Goal: Transaction & Acquisition: Purchase product/service

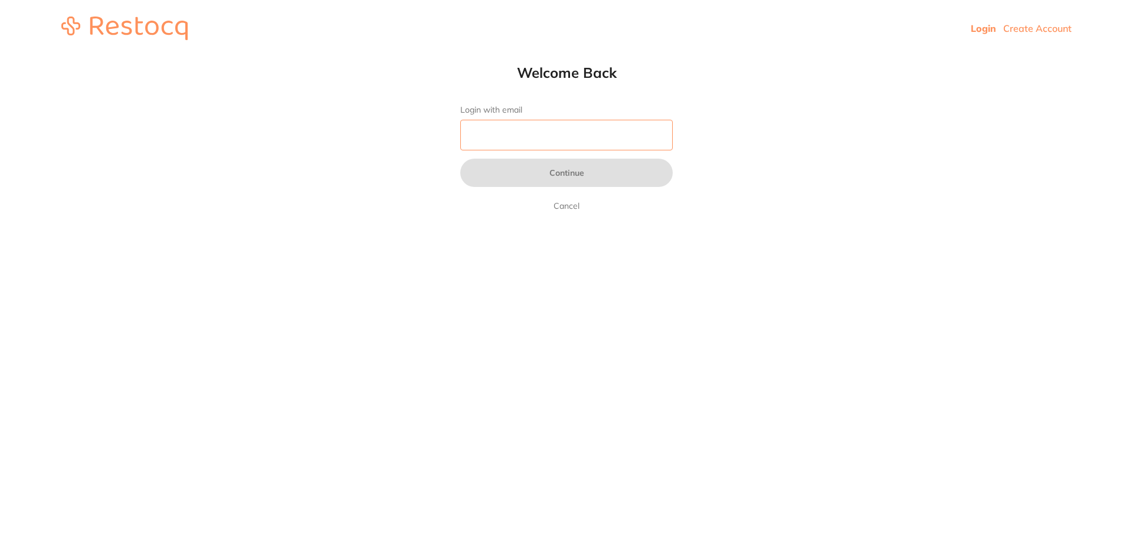
click at [646, 133] on input "Login with email" at bounding box center [566, 135] width 212 height 31
type input "b@[DOMAIN_NAME]"
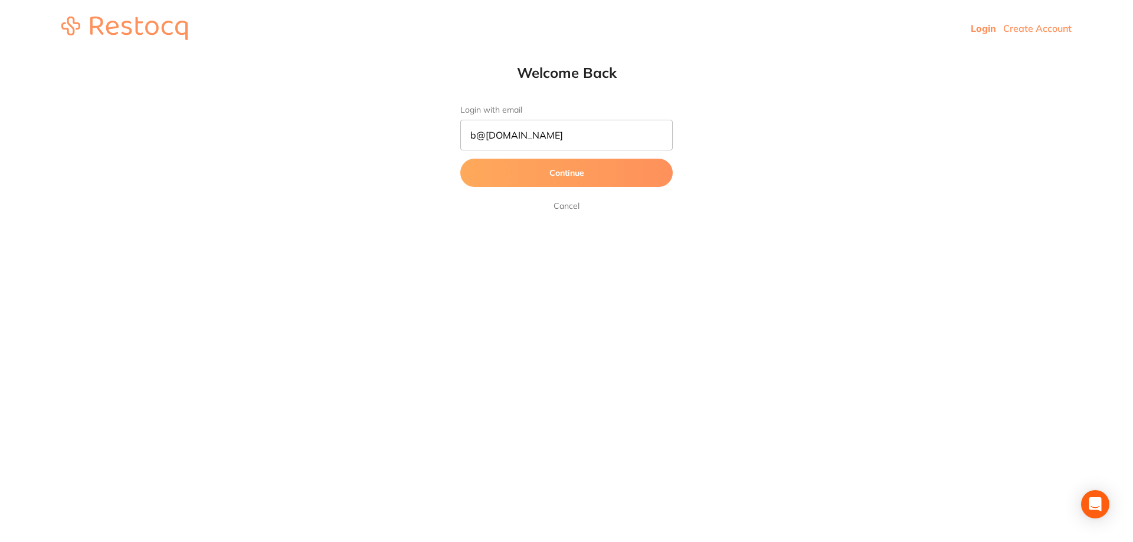
click at [573, 172] on button "Continue" at bounding box center [566, 173] width 212 height 28
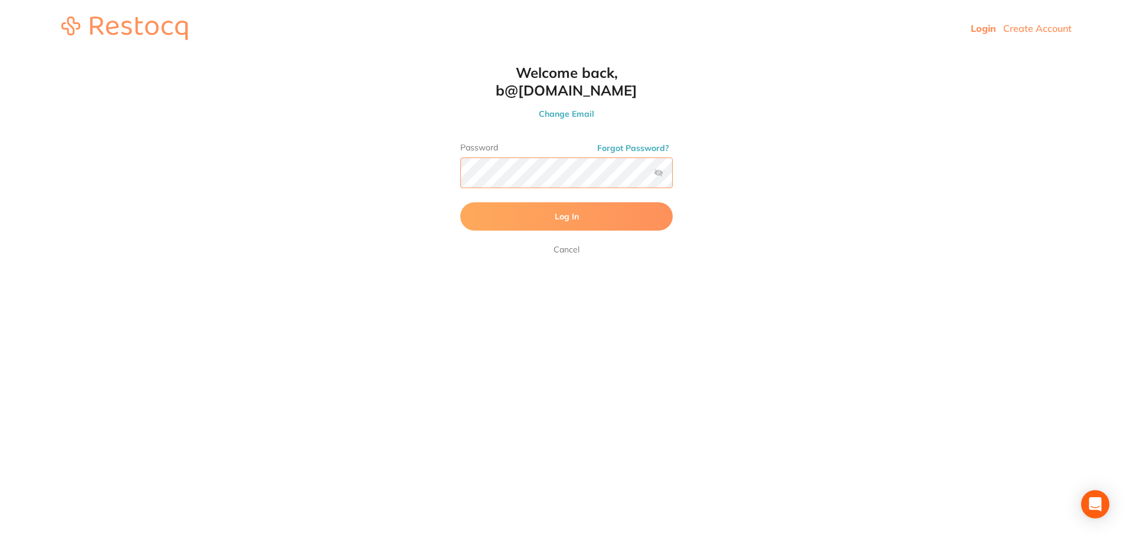
click at [460, 202] on button "Log In" at bounding box center [566, 216] width 212 height 28
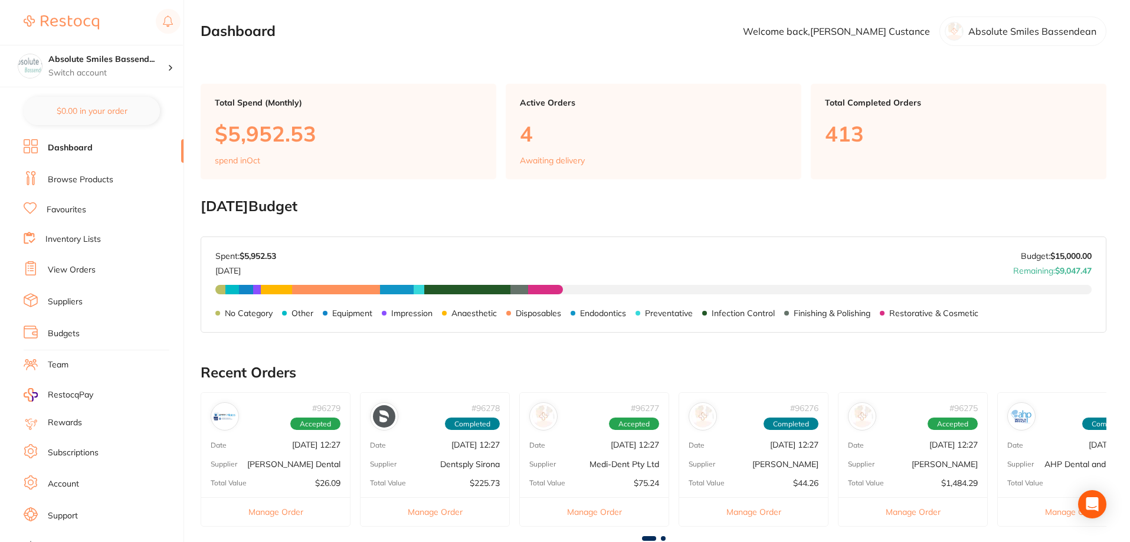
click at [72, 266] on link "View Orders" at bounding box center [72, 270] width 48 height 12
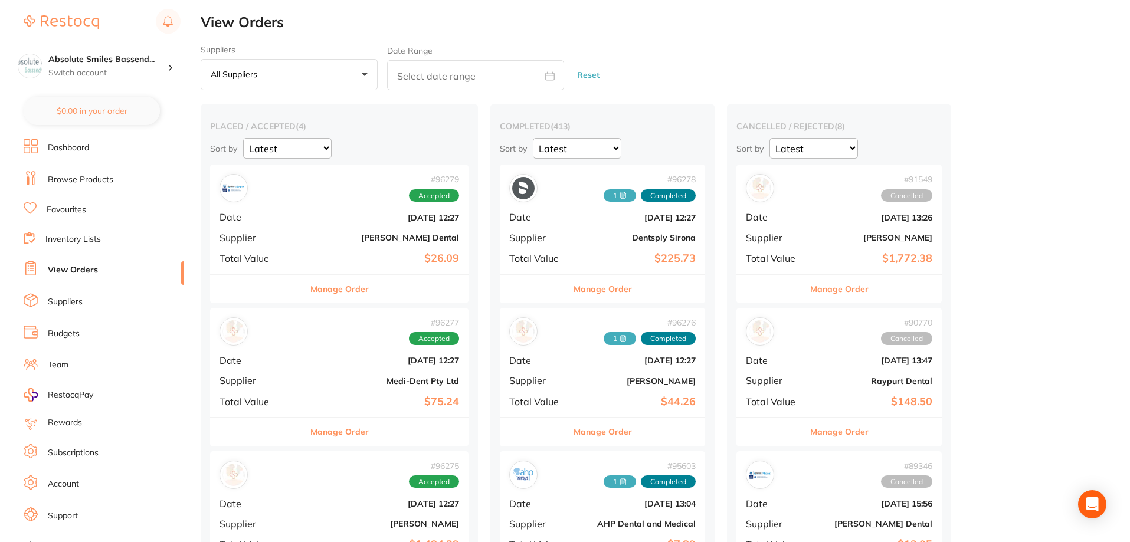
scroll to position [354, 0]
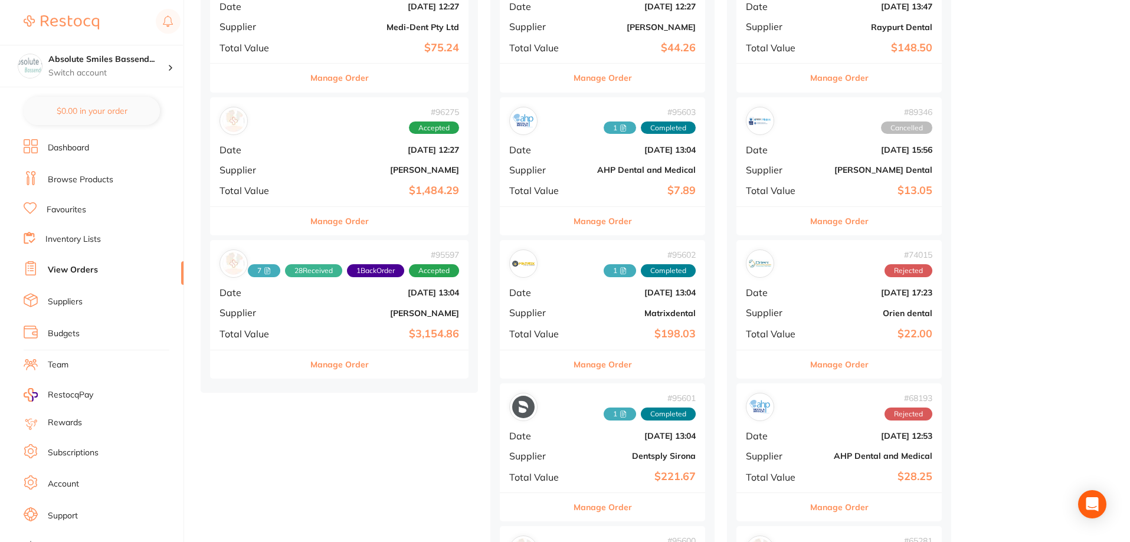
click at [332, 317] on b "[PERSON_NAME]" at bounding box center [382, 313] width 153 height 9
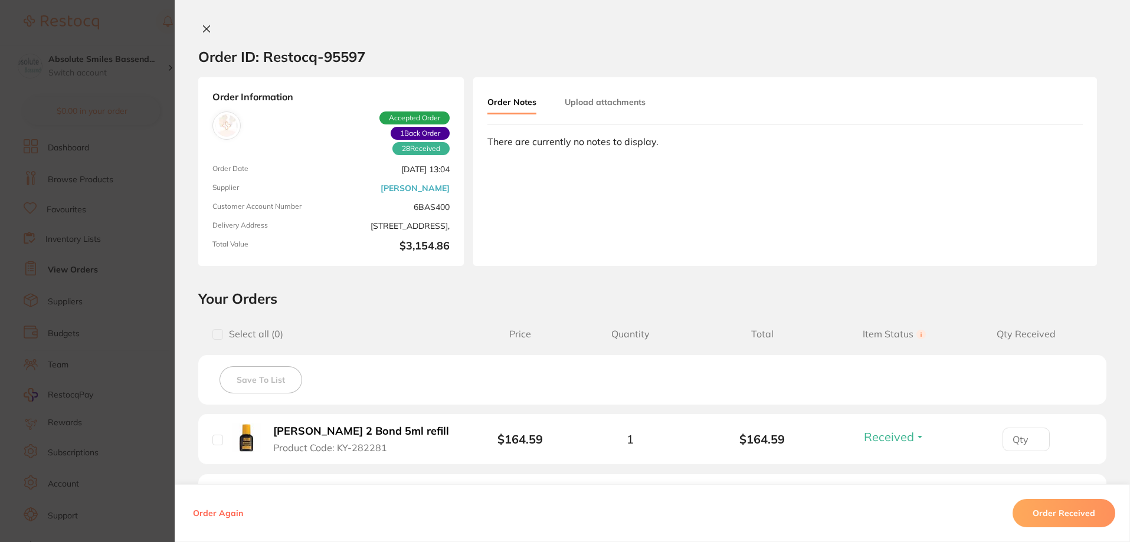
click at [205, 29] on icon at bounding box center [206, 28] width 9 height 9
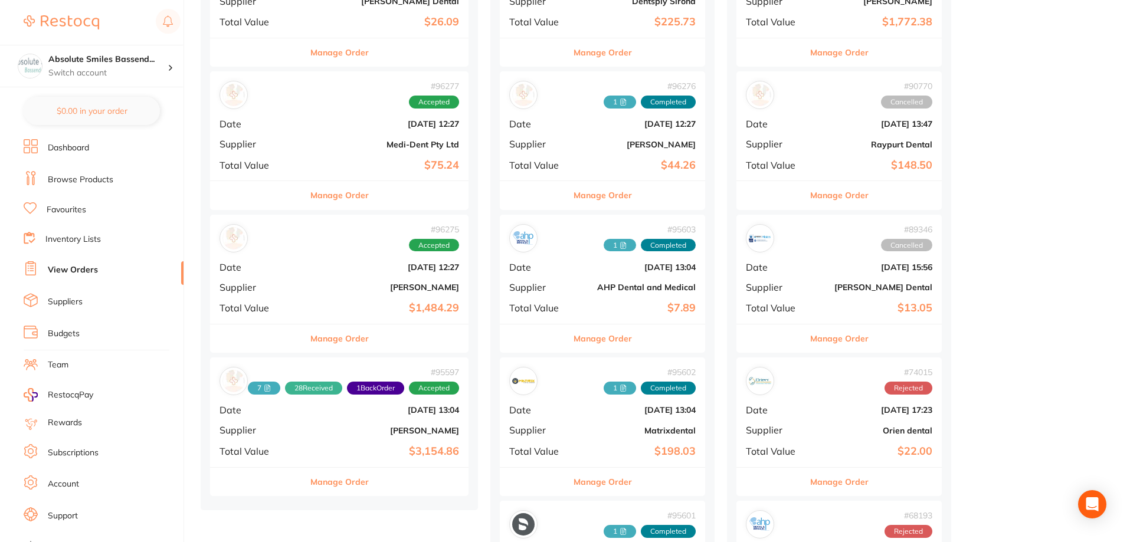
scroll to position [236, 0]
click at [333, 274] on div "# 96275 Accepted Date Oct 9 2025, 12:27 Supplier Henry Schein Halas Total Value…" at bounding box center [339, 269] width 259 height 109
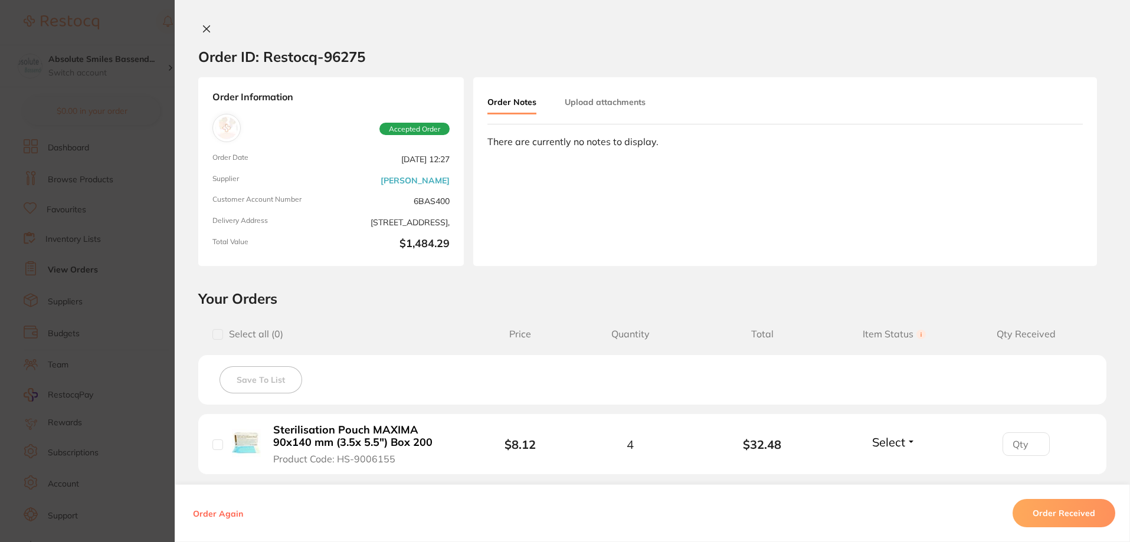
click at [198, 25] on button at bounding box center [206, 30] width 17 height 12
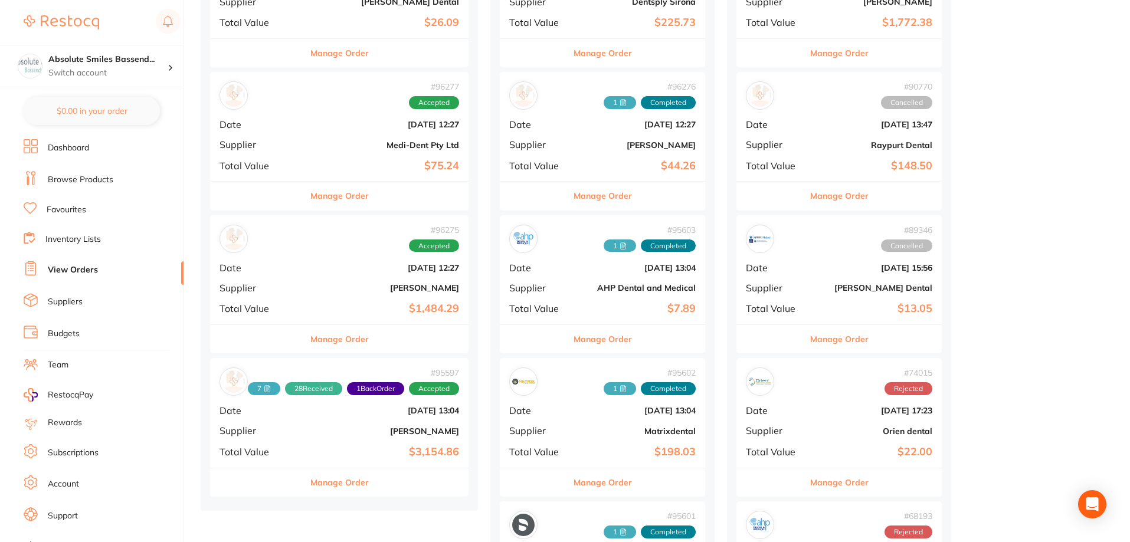
scroll to position [59, 0]
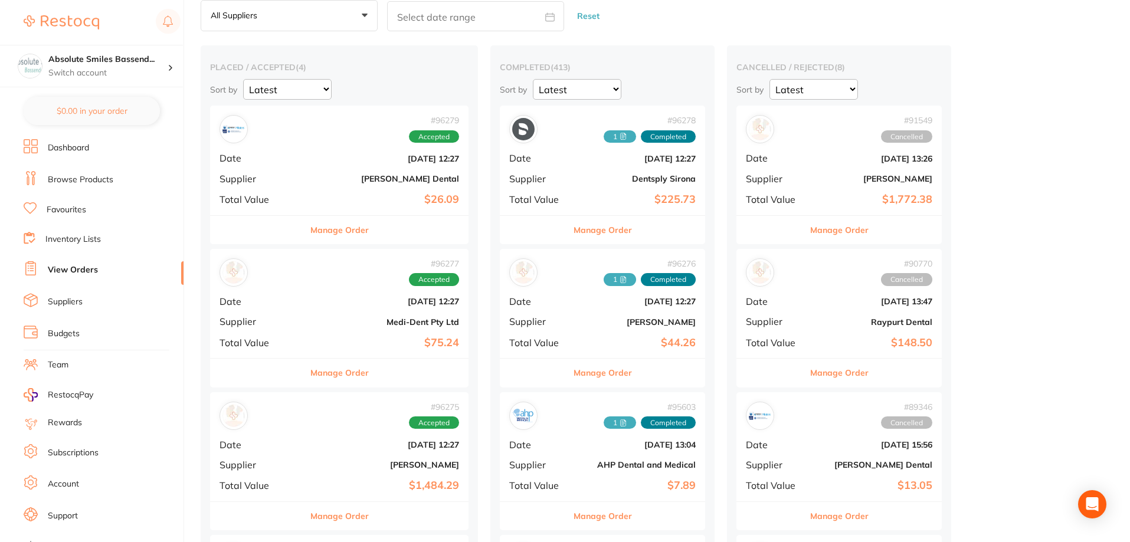
click at [326, 308] on div "# 96277 Accepted Date Oct 9 2025, 12:27 Supplier Medi-Dent Pty Ltd Total Value …" at bounding box center [339, 303] width 259 height 109
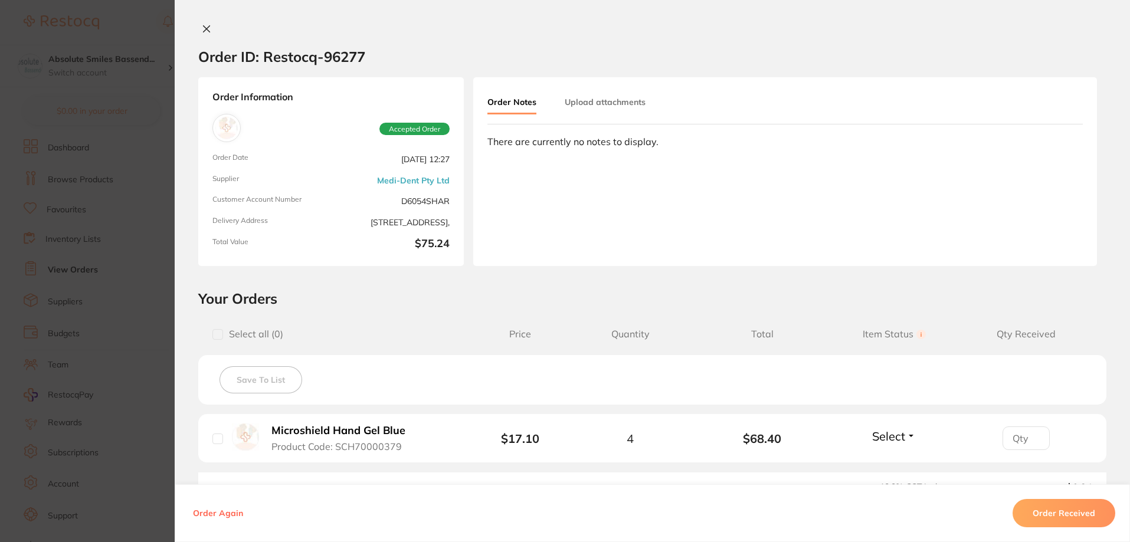
click at [202, 27] on icon at bounding box center [206, 28] width 9 height 9
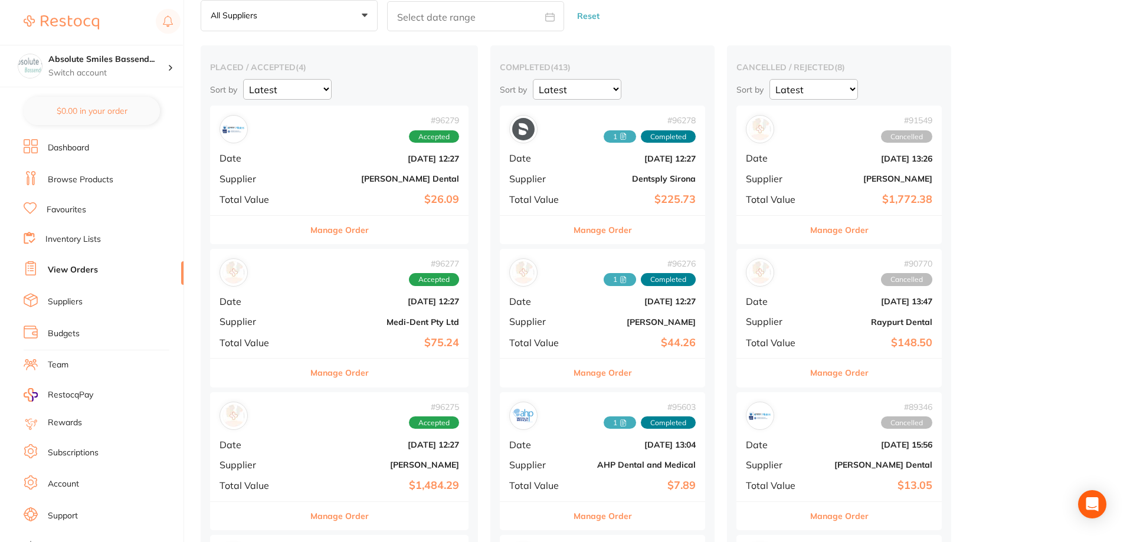
click at [303, 161] on div "# 96279 Accepted Date Oct 9 2025, 12:27 Supplier Erskine Dental Total Value $26…" at bounding box center [339, 160] width 259 height 109
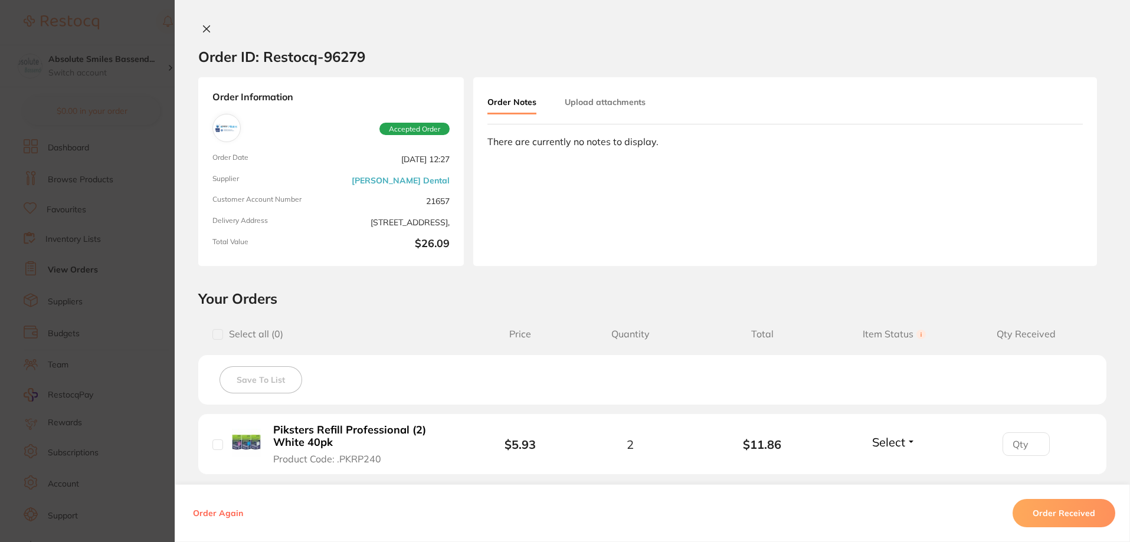
click at [198, 24] on button at bounding box center [206, 30] width 17 height 12
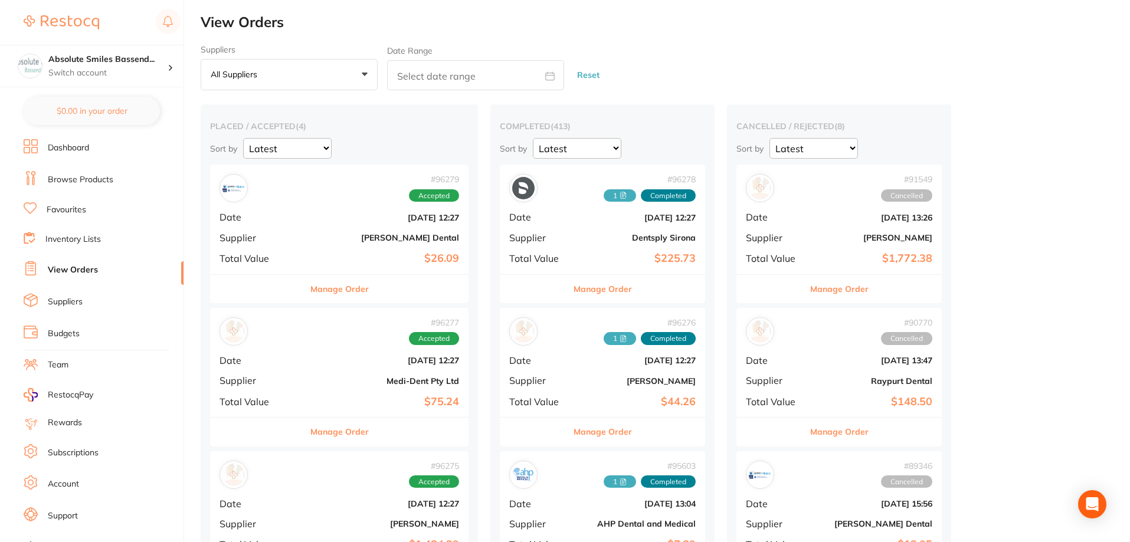
click at [69, 207] on link "Favourites" at bounding box center [67, 210] width 40 height 12
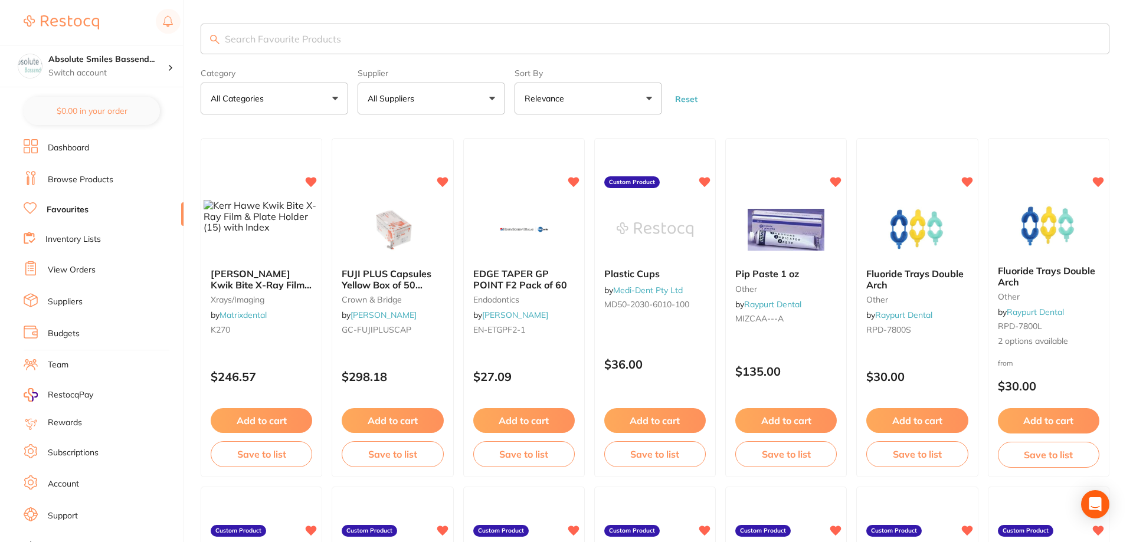
click at [304, 44] on input "search" at bounding box center [655, 39] width 909 height 31
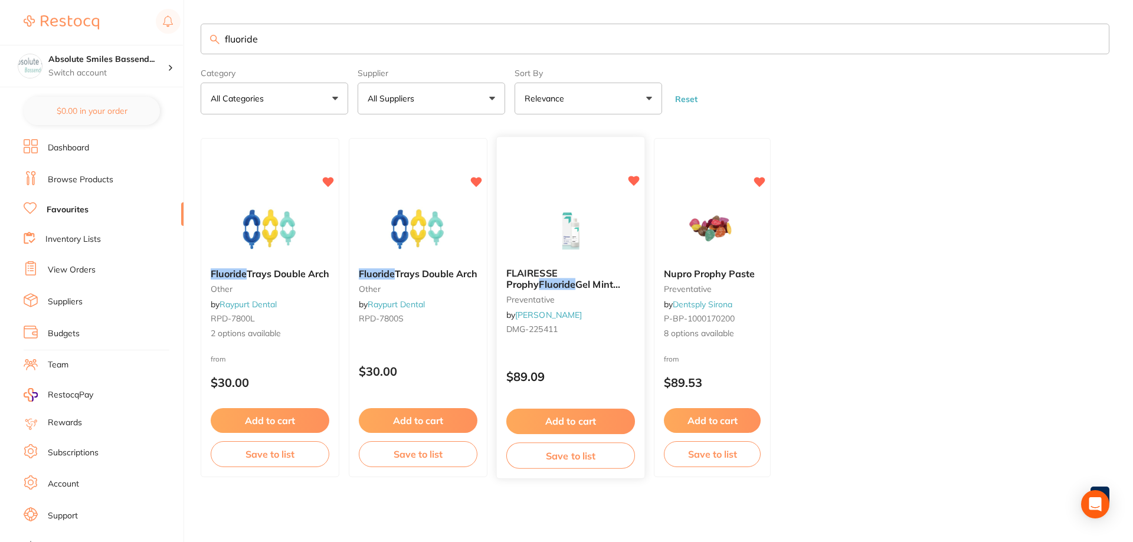
type input "fluoride"
click at [579, 354] on div "FLAIRESSE Prophy Fluoride Gel Mint 480ml Bottle preventative by Henry Schein Ha…" at bounding box center [570, 308] width 149 height 343
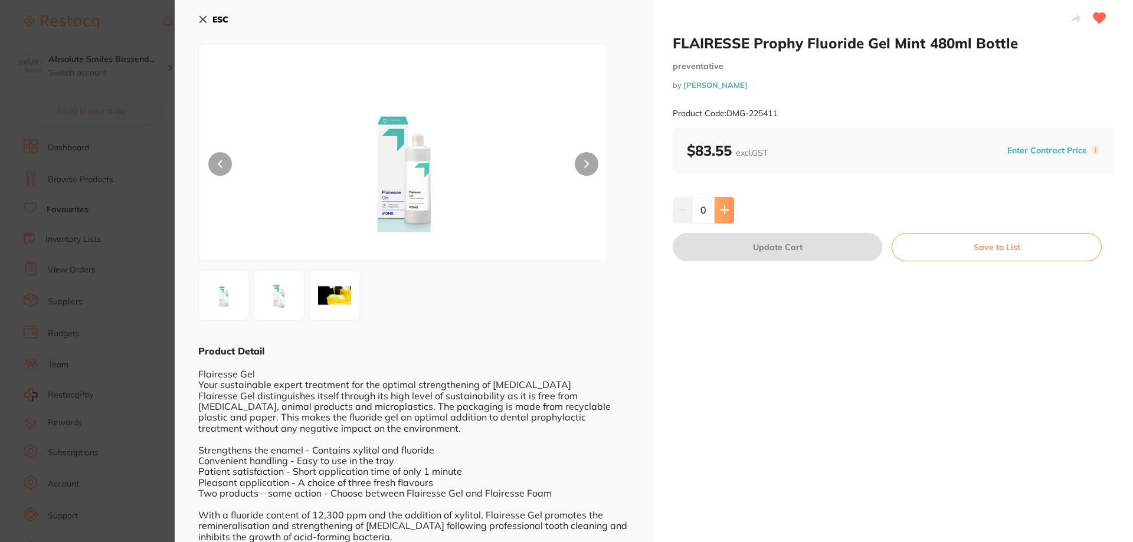
click at [720, 211] on icon at bounding box center [724, 209] width 9 height 9
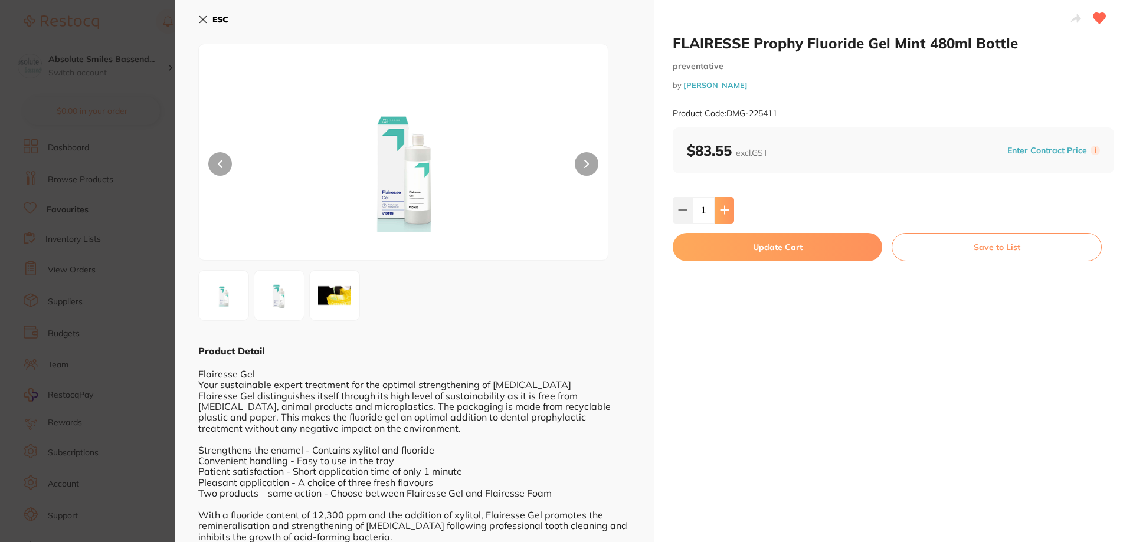
click at [720, 211] on icon at bounding box center [724, 209] width 9 height 9
type input "2"
click at [724, 246] on button "Update Cart" at bounding box center [778, 247] width 210 height 28
checkbox input "false"
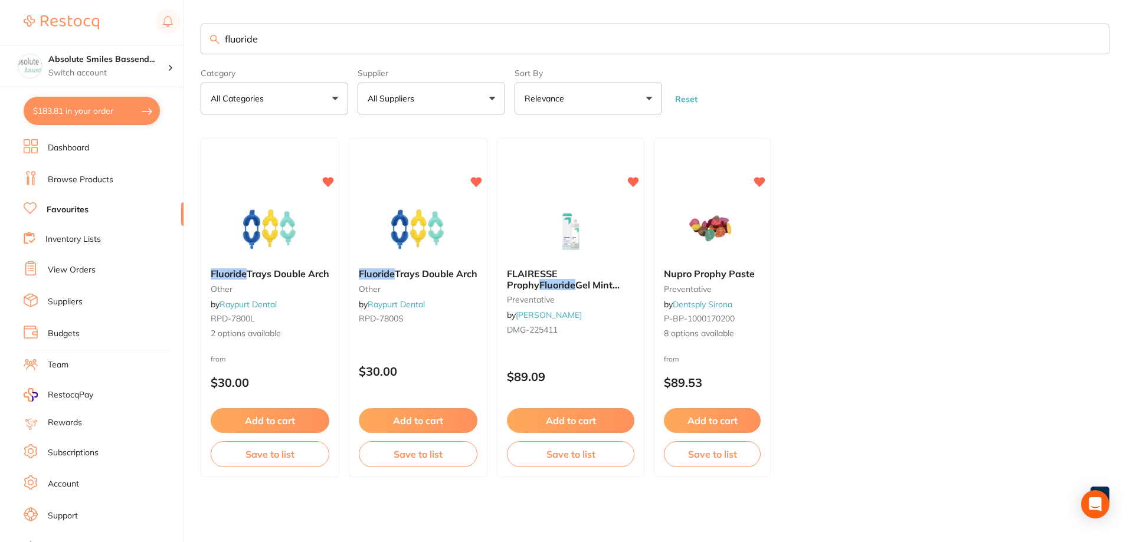
click at [299, 40] on input "fluoride" at bounding box center [655, 39] width 909 height 31
type input "f"
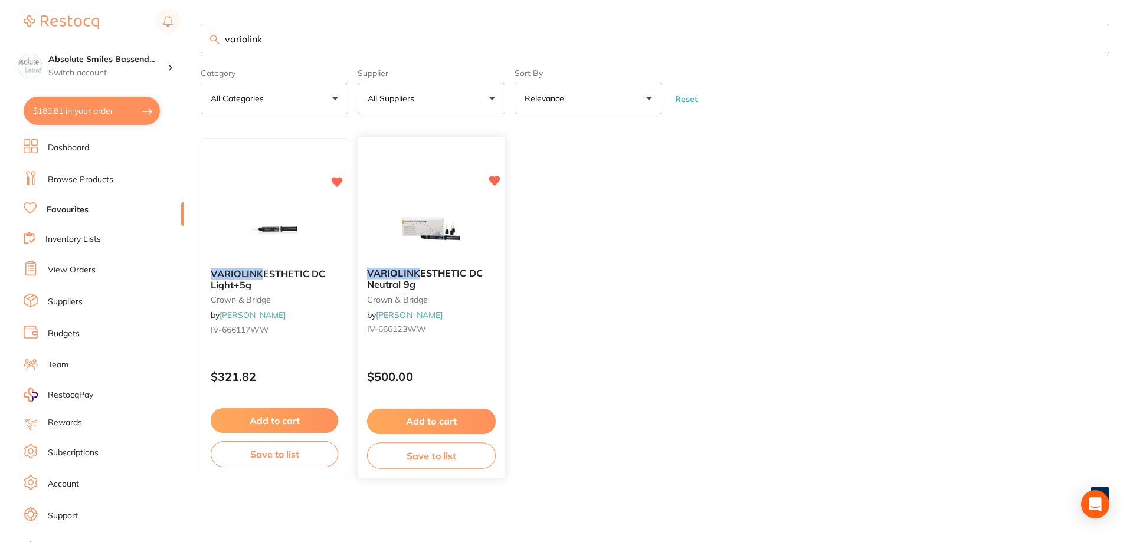
type input "variolink"
click at [467, 421] on button "Add to cart" at bounding box center [431, 421] width 129 height 25
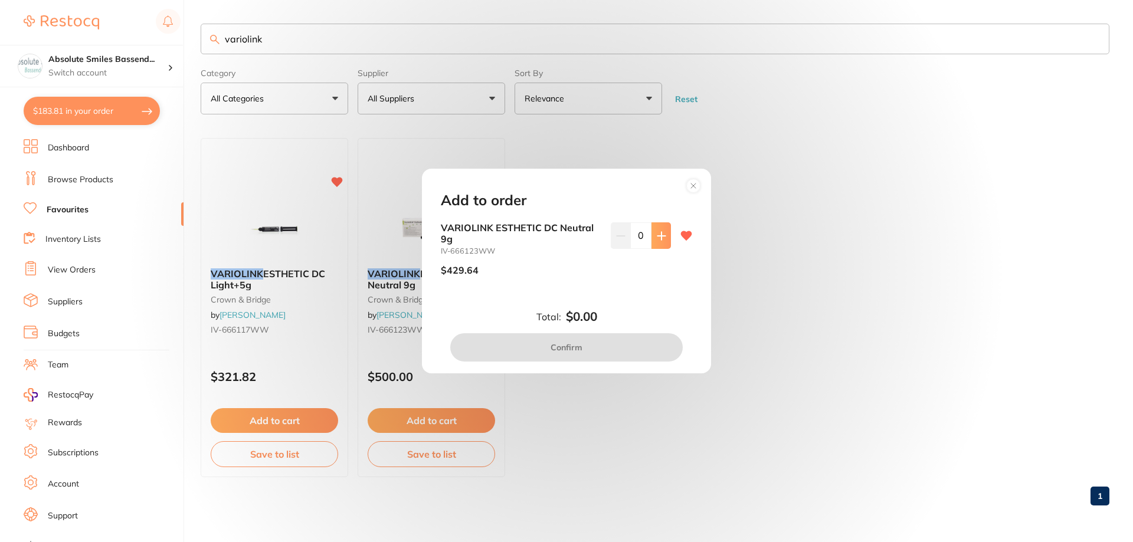
click at [661, 235] on icon at bounding box center [661, 235] width 9 height 9
type input "1"
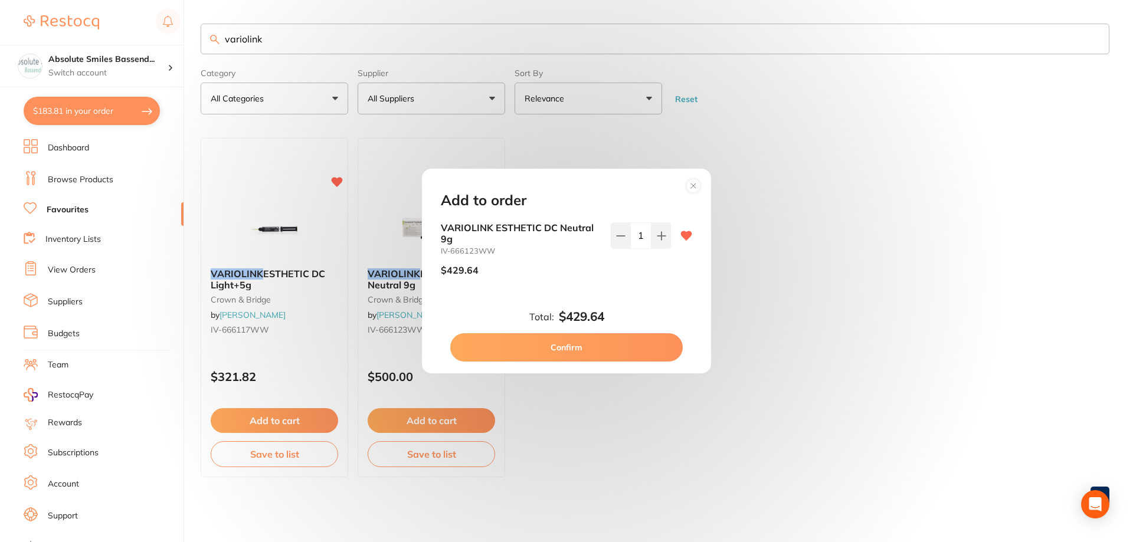
click at [608, 342] on button "Confirm" at bounding box center [566, 347] width 233 height 28
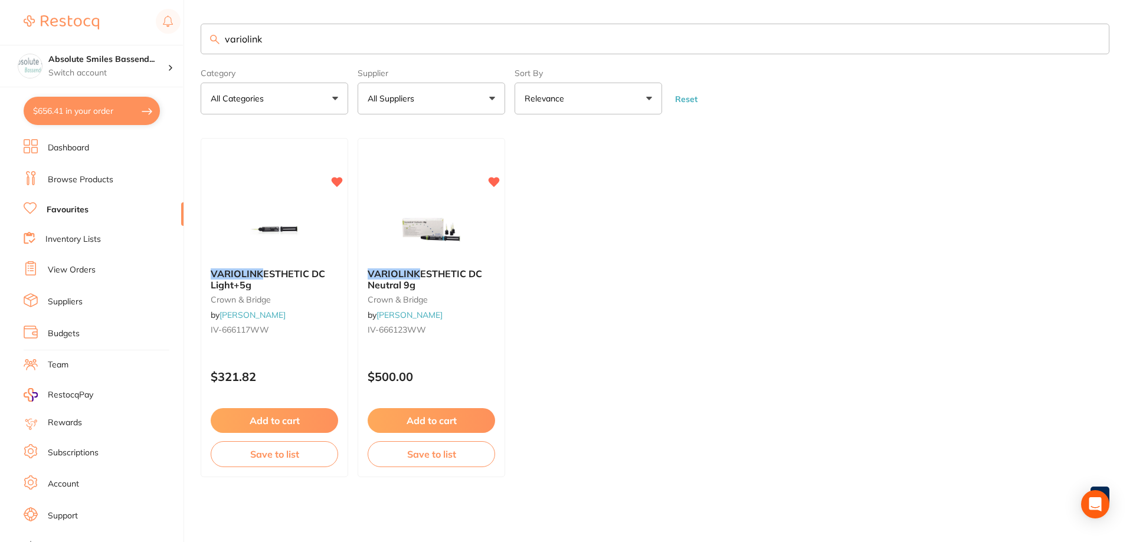
click at [280, 36] on input "variolink" at bounding box center [655, 39] width 909 height 31
type input "v"
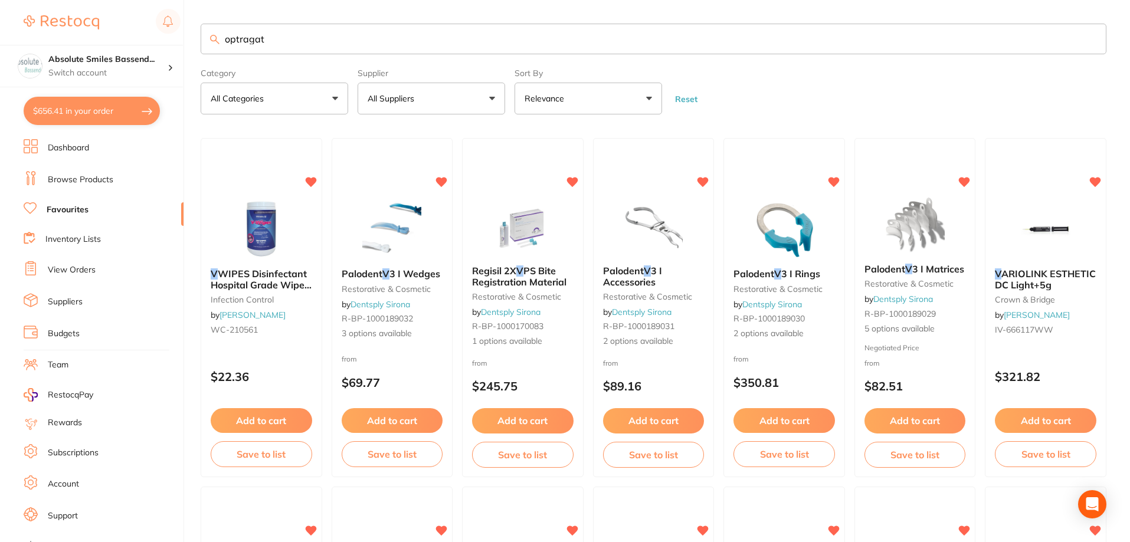
type input "optragate"
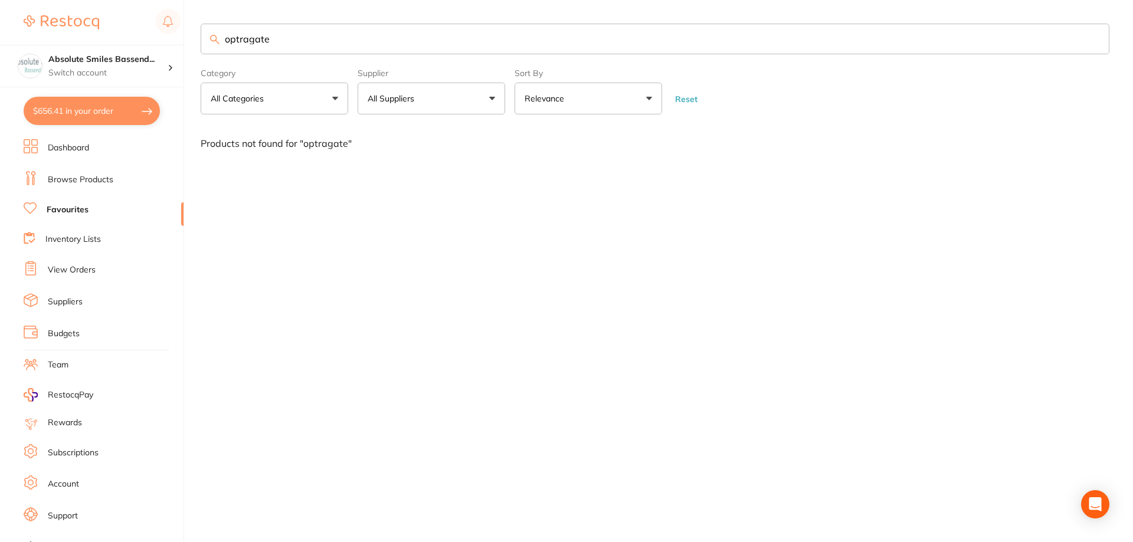
scroll to position [1, 0]
drag, startPoint x: 286, startPoint y: 45, endPoint x: 219, endPoint y: 46, distance: 66.7
click at [219, 46] on input "optragate" at bounding box center [655, 39] width 909 height 31
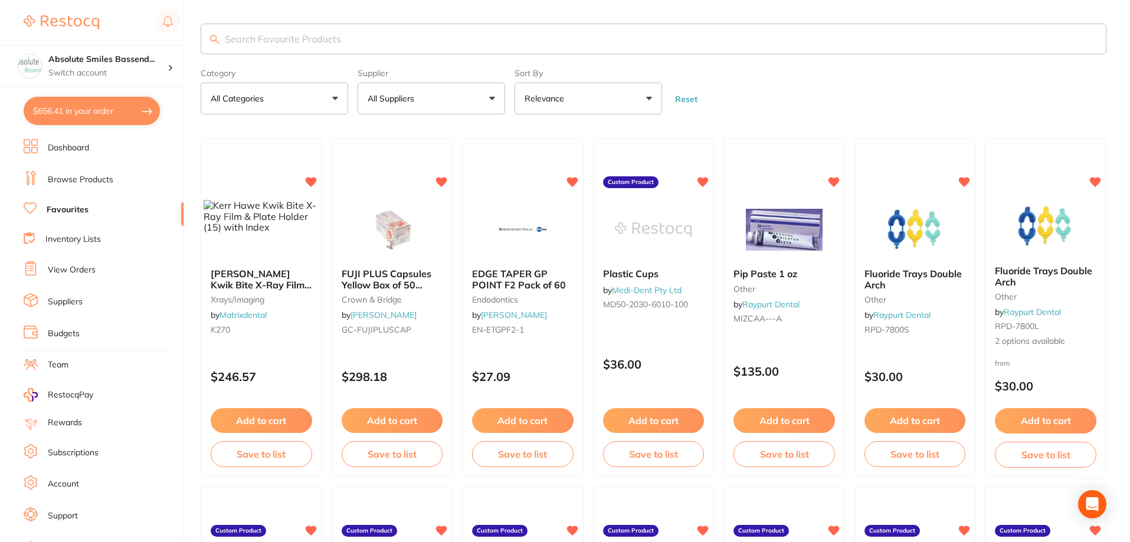
paste input "577275WW"
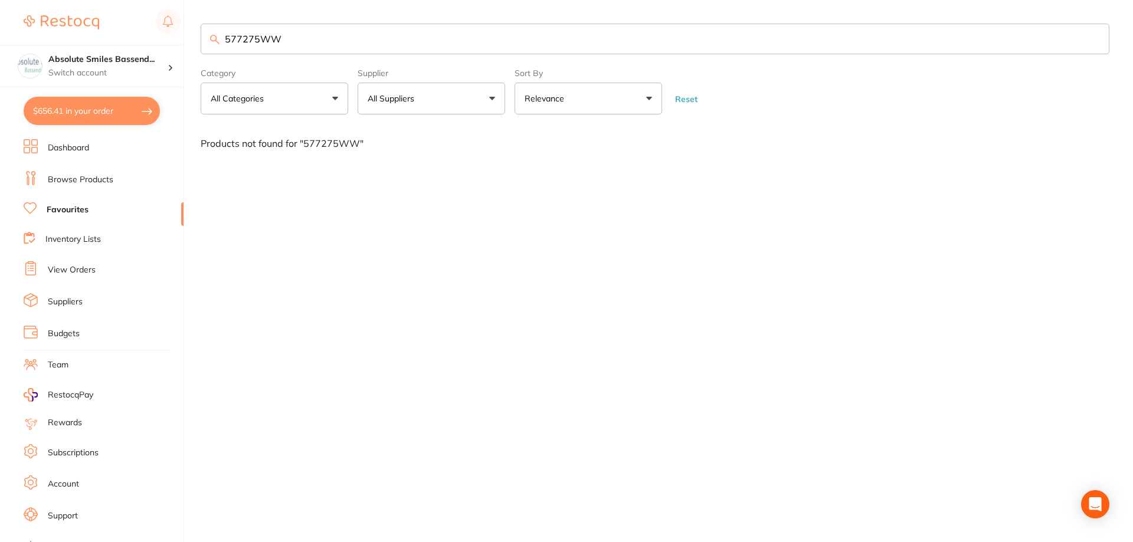
type input "577275WW"
click at [100, 172] on li "Browse Products" at bounding box center [104, 180] width 160 height 18
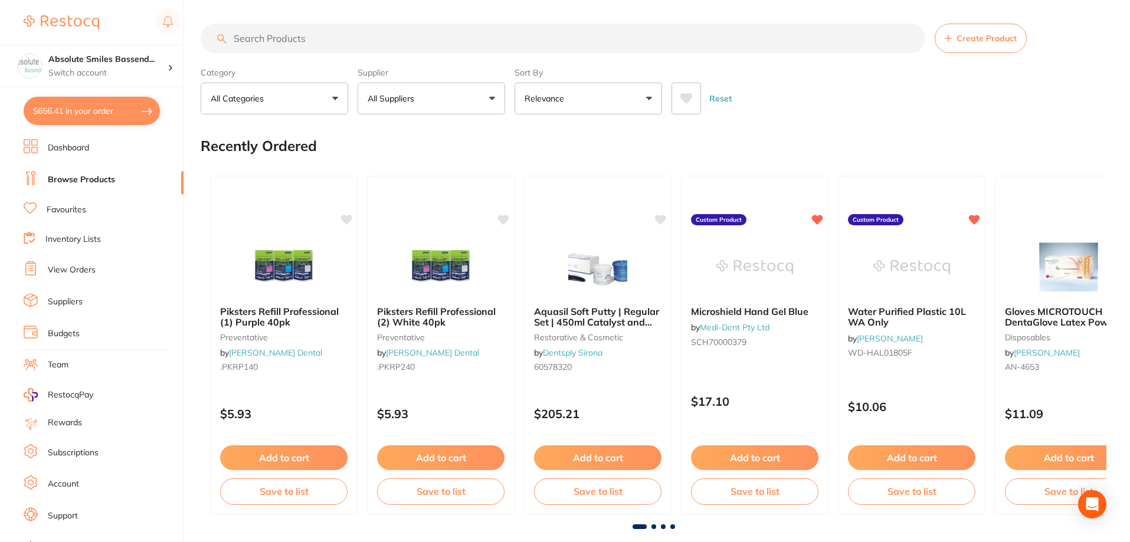
click at [289, 42] on input "search" at bounding box center [563, 39] width 725 height 30
paste input "577275WW"
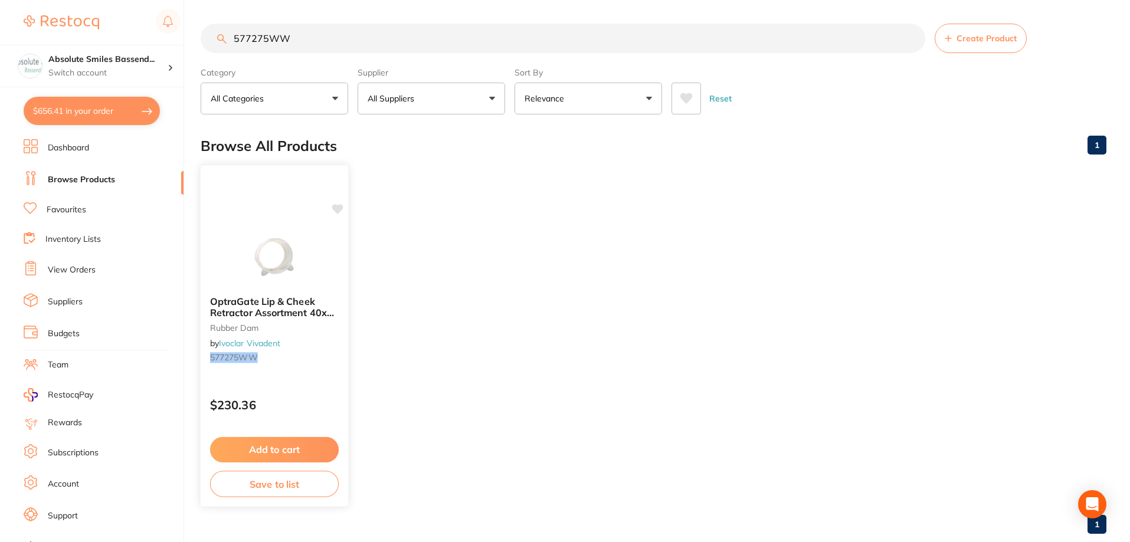
type input "577275WW"
click at [339, 380] on div "OptraGate Lip & Cheek Retractor Assortment 40x Regular, 40x Small rubber dam by…" at bounding box center [274, 336] width 149 height 343
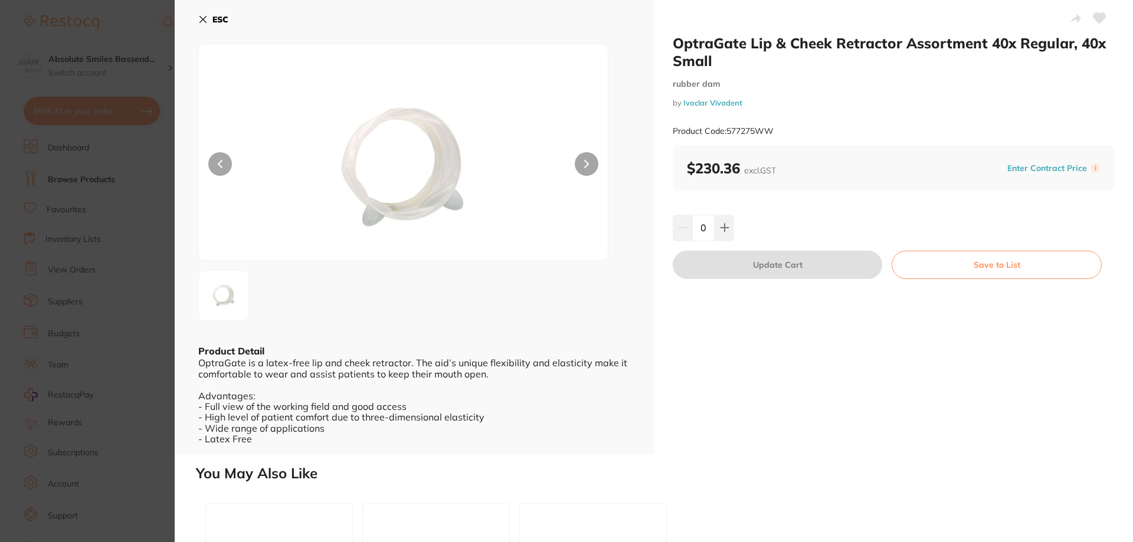
click at [1099, 17] on icon at bounding box center [1100, 18] width 12 height 11
click at [729, 225] on button at bounding box center [724, 228] width 19 height 26
type input "1"
click at [771, 263] on button "Update Cart" at bounding box center [778, 265] width 210 height 28
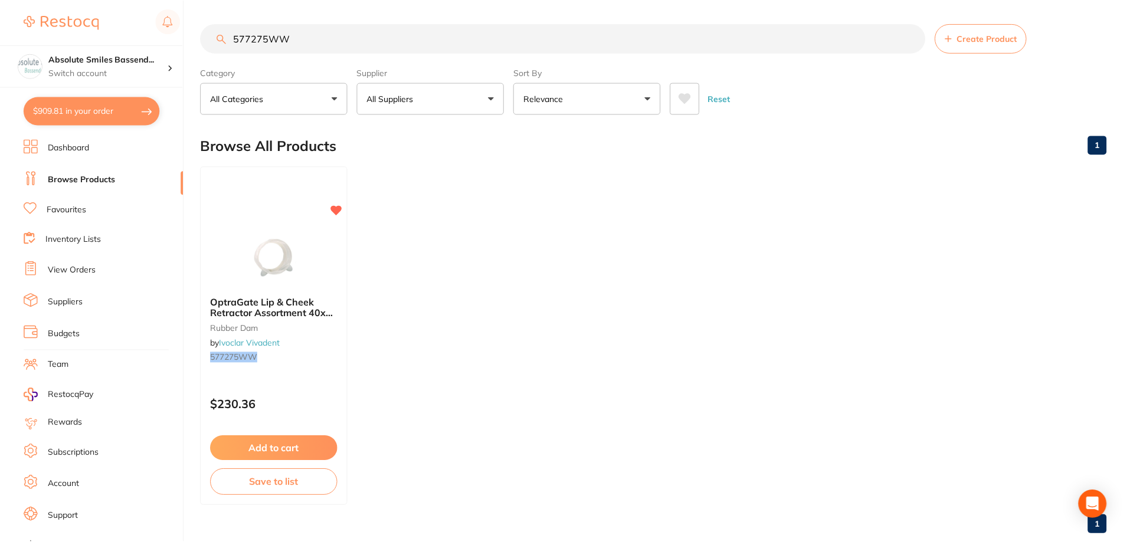
scroll to position [1, 0]
click at [71, 205] on link "Favourites" at bounding box center [67, 210] width 40 height 12
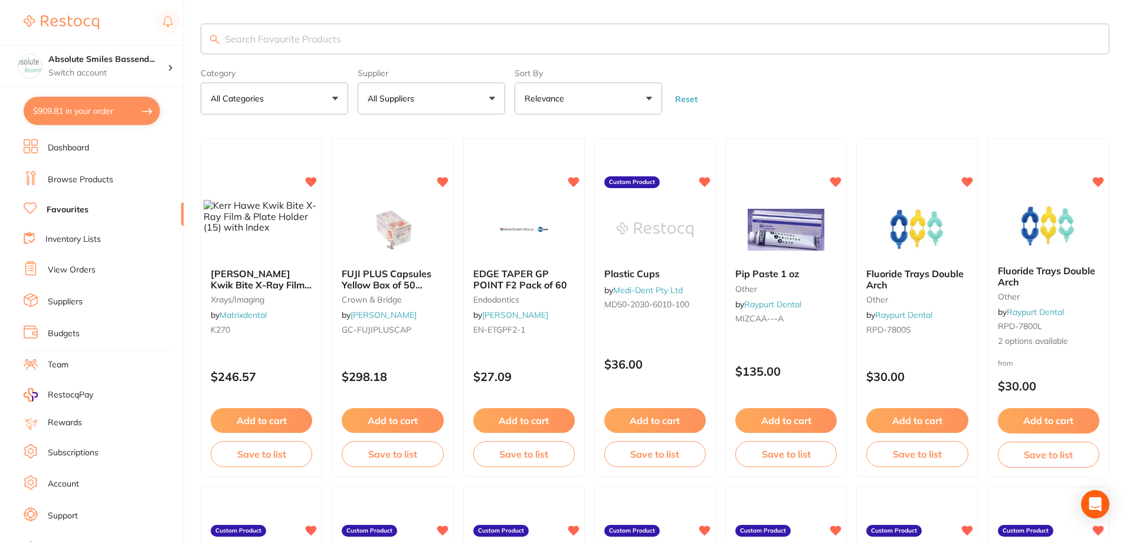
click at [296, 47] on input "search" at bounding box center [655, 39] width 909 height 31
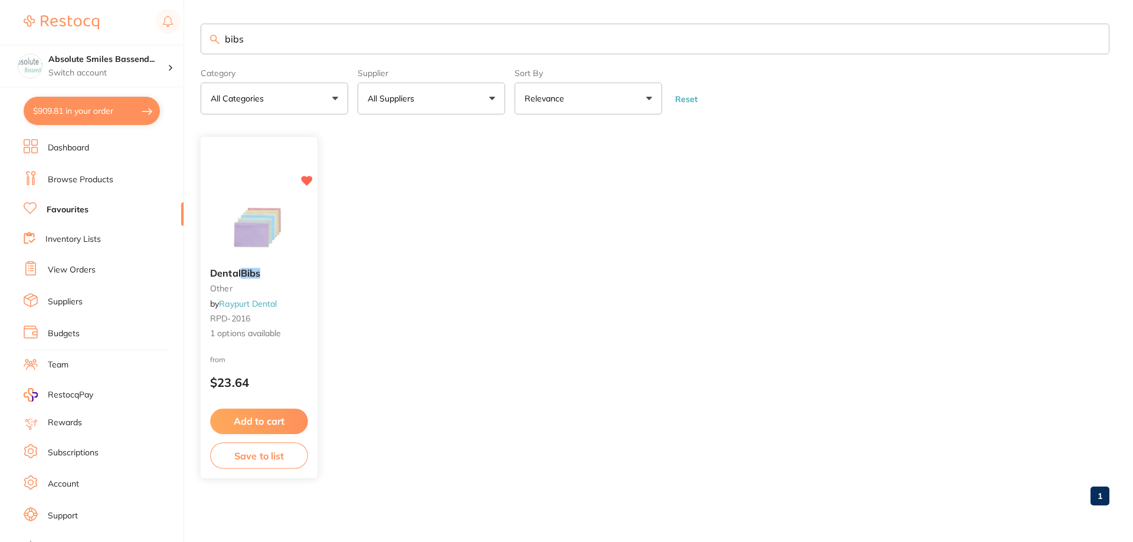
type input "bibs"
click at [297, 428] on button "Add to cart" at bounding box center [259, 421] width 98 height 25
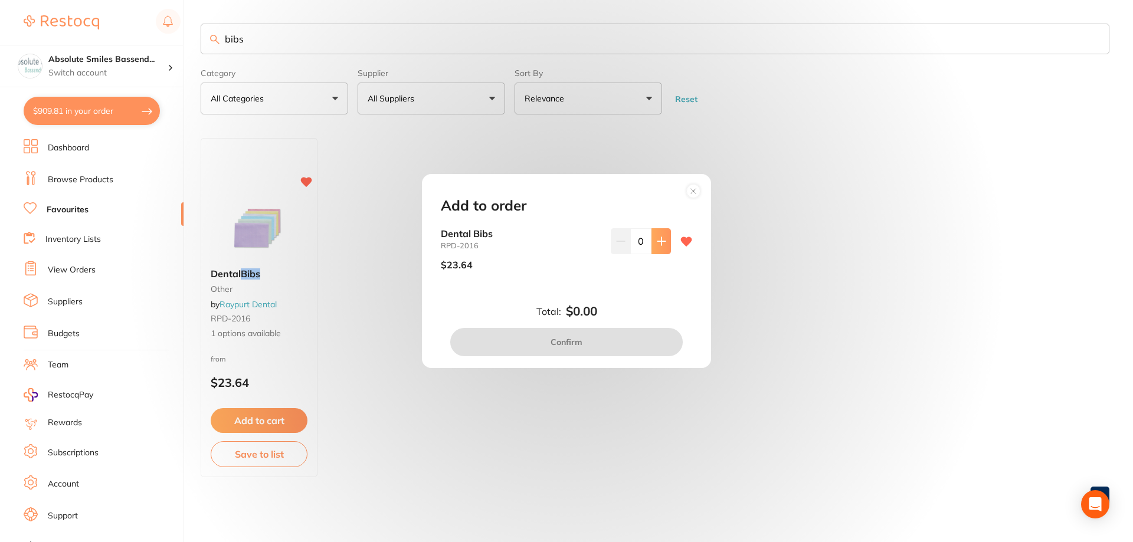
click at [656, 246] on button at bounding box center [661, 241] width 19 height 26
type input "1"
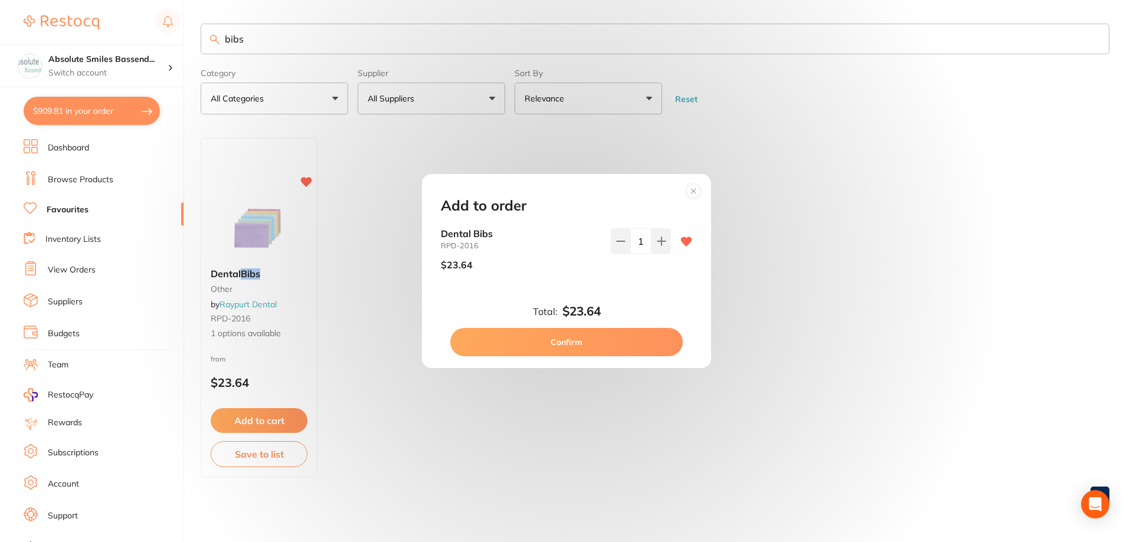
click at [598, 336] on button "Confirm" at bounding box center [566, 342] width 233 height 28
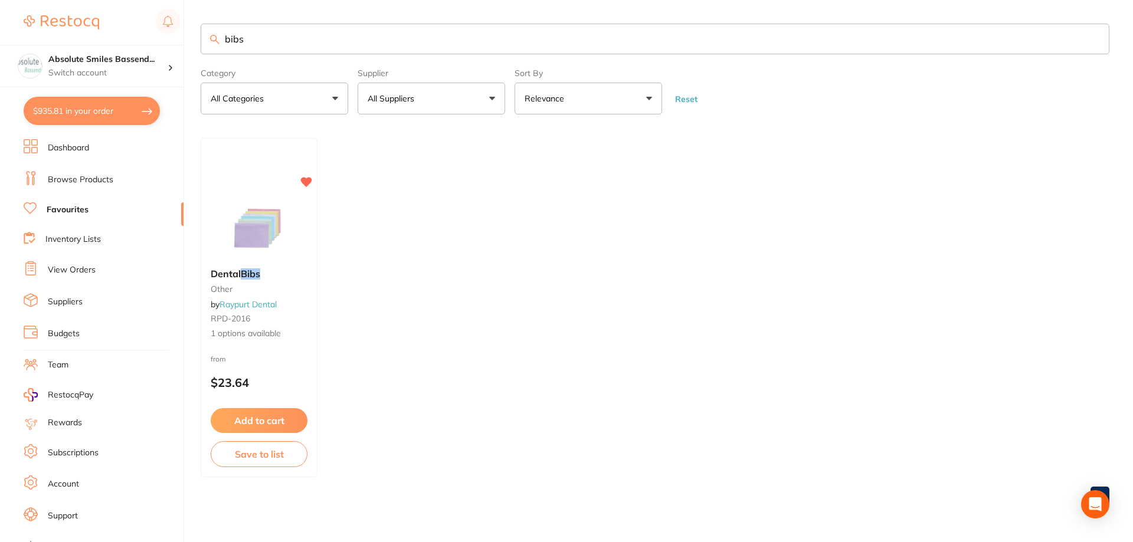
click at [262, 41] on input "bibs" at bounding box center [655, 39] width 909 height 31
type input "b"
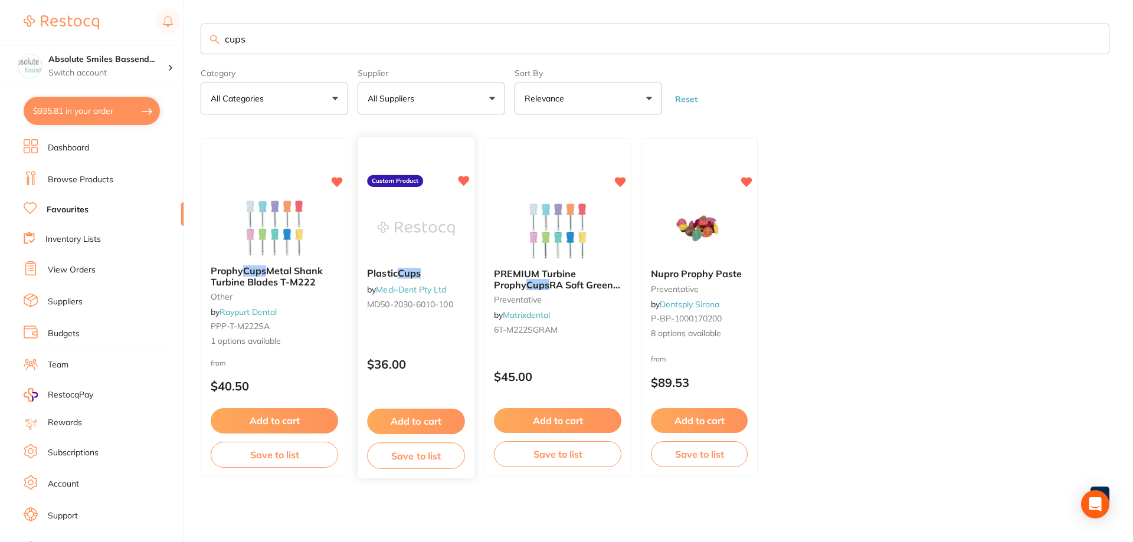
type input "cups"
click at [450, 422] on button "Add to cart" at bounding box center [416, 421] width 98 height 25
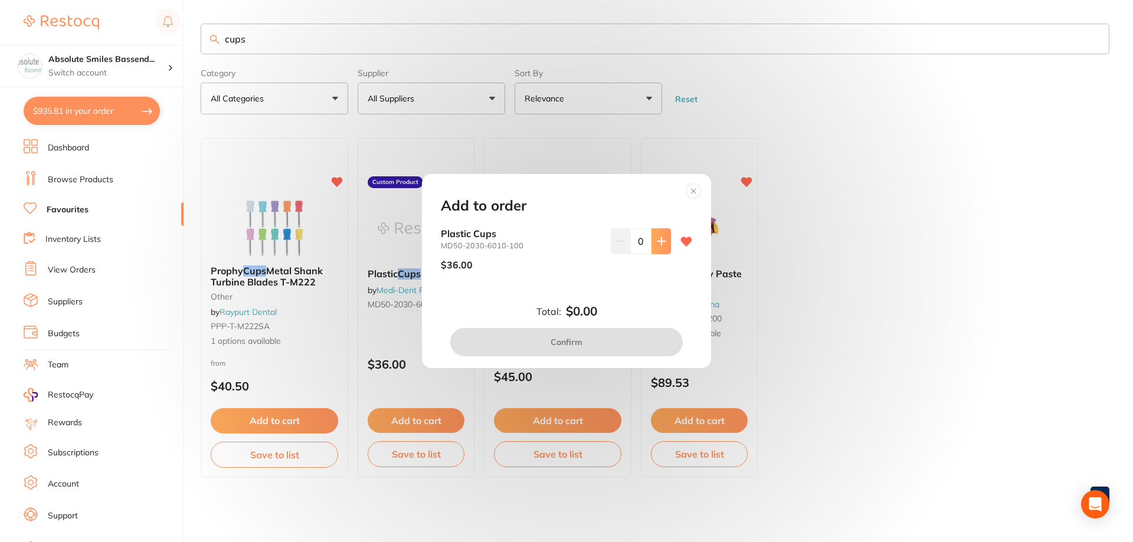
click at [660, 237] on icon at bounding box center [661, 241] width 9 height 9
type input "1"
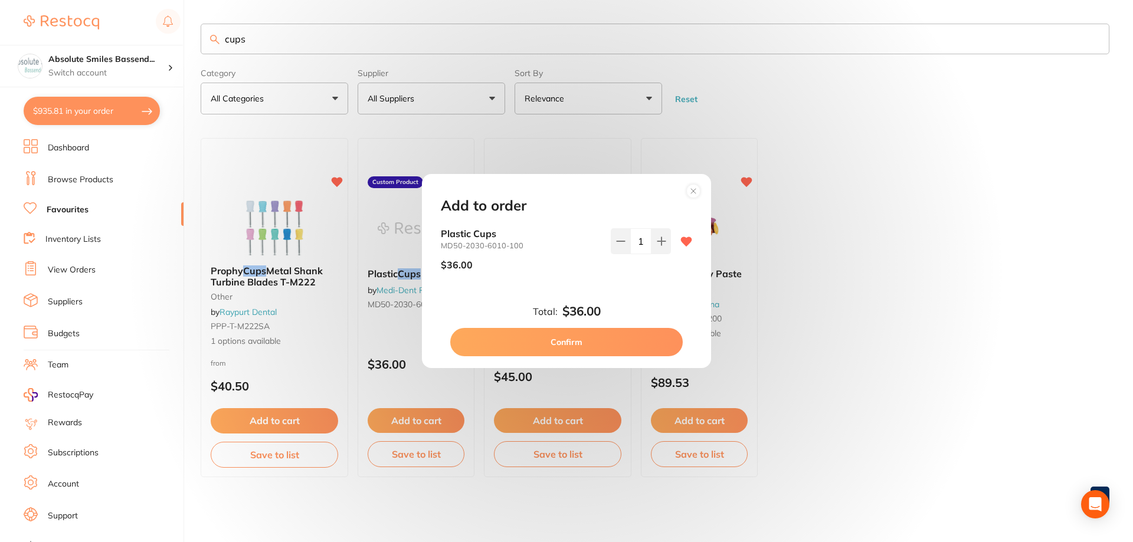
click at [613, 339] on button "Confirm" at bounding box center [566, 342] width 233 height 28
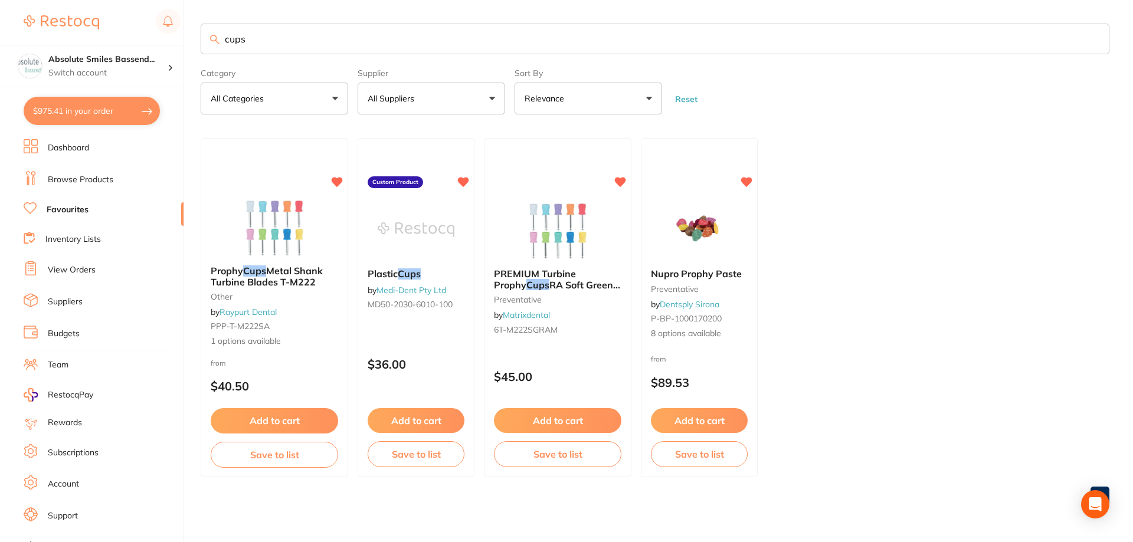
click at [348, 35] on input "cups" at bounding box center [655, 39] width 909 height 31
type input "c"
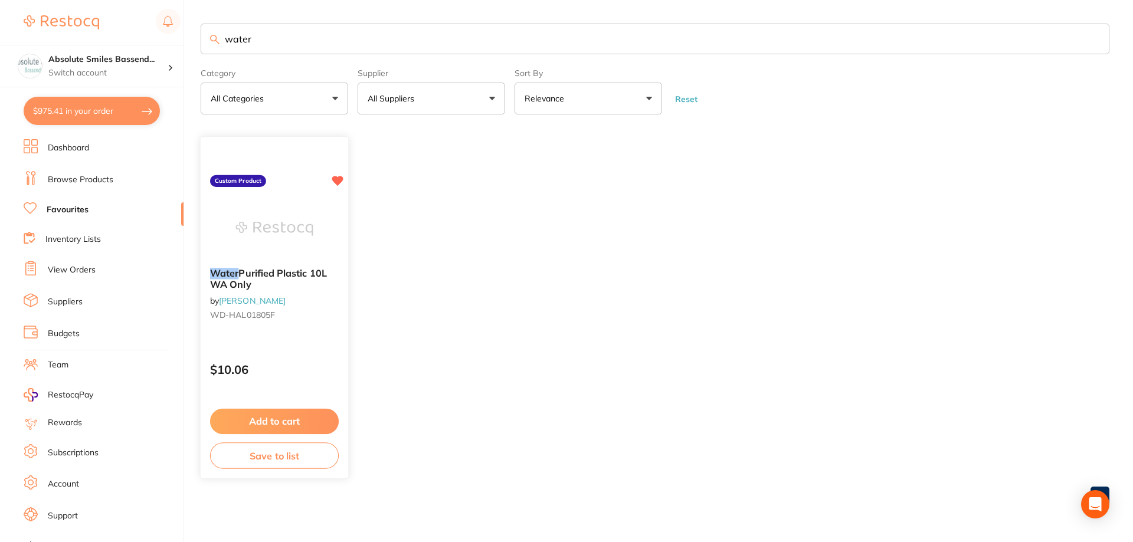
type input "water"
click at [322, 417] on button "Add to cart" at bounding box center [274, 421] width 129 height 25
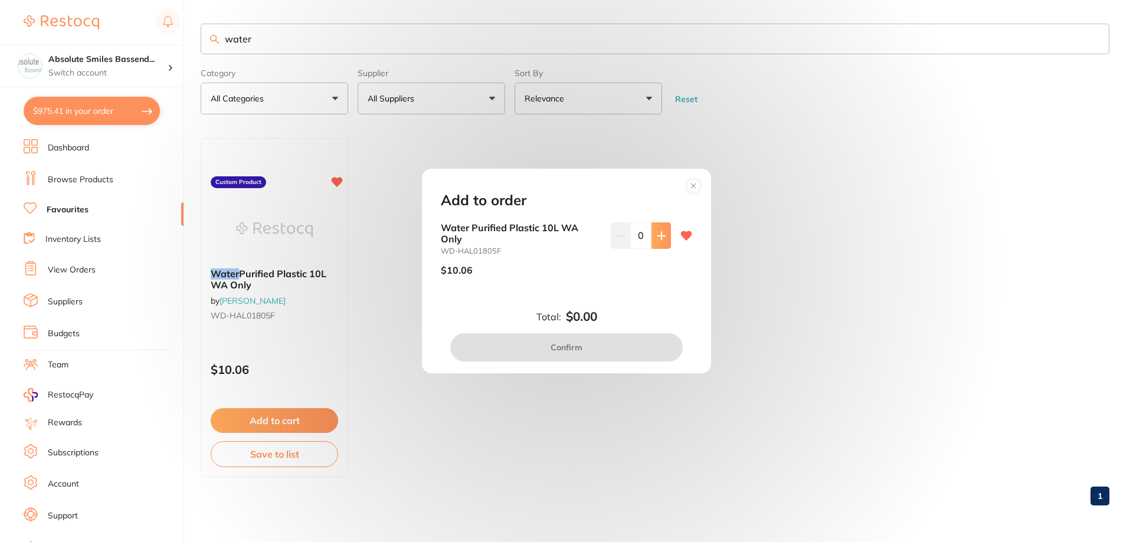
click at [657, 233] on icon at bounding box center [661, 235] width 9 height 9
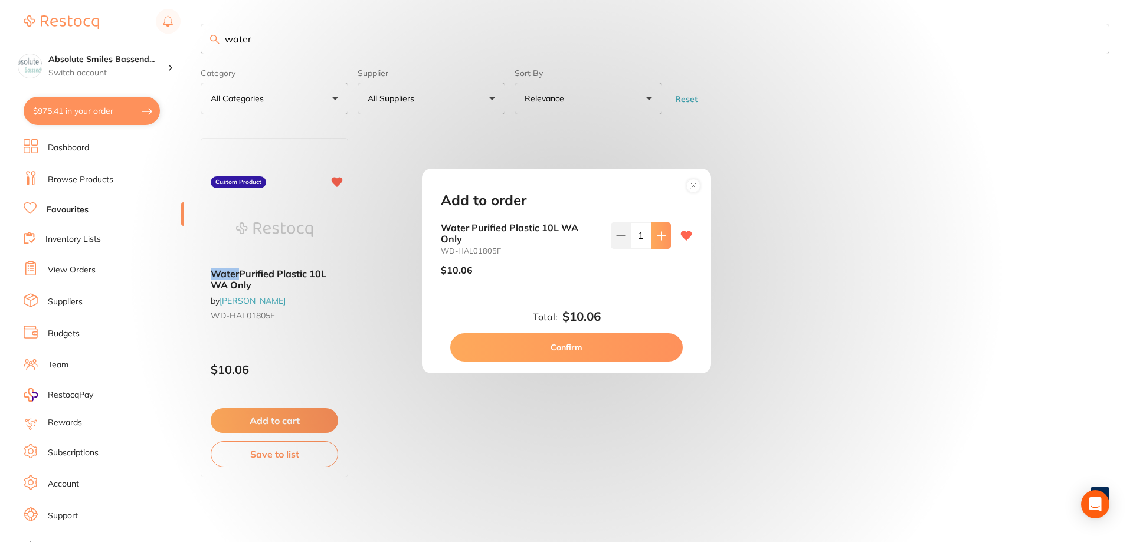
click at [657, 233] on icon at bounding box center [661, 235] width 9 height 9
click at [657, 232] on icon at bounding box center [661, 235] width 9 height 9
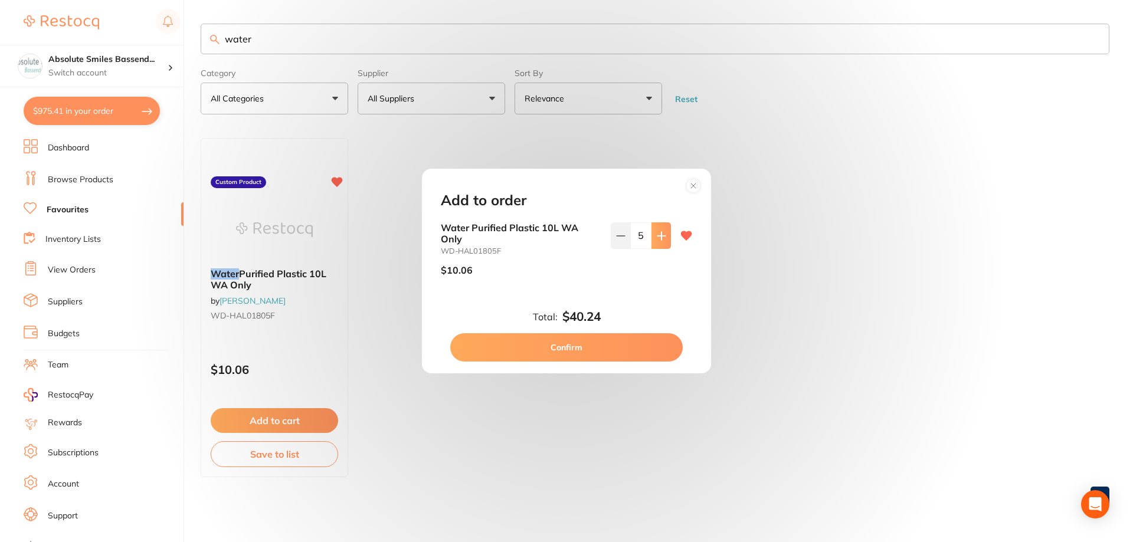
type input "6"
click at [606, 351] on button "Confirm" at bounding box center [566, 347] width 233 height 28
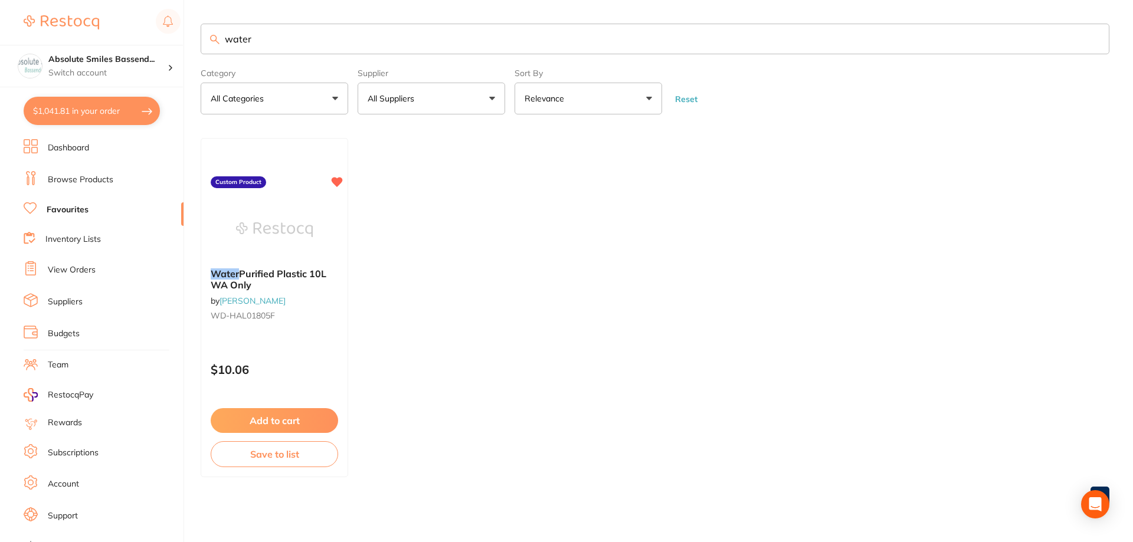
click at [312, 42] on input "water" at bounding box center [655, 39] width 909 height 31
type input "w"
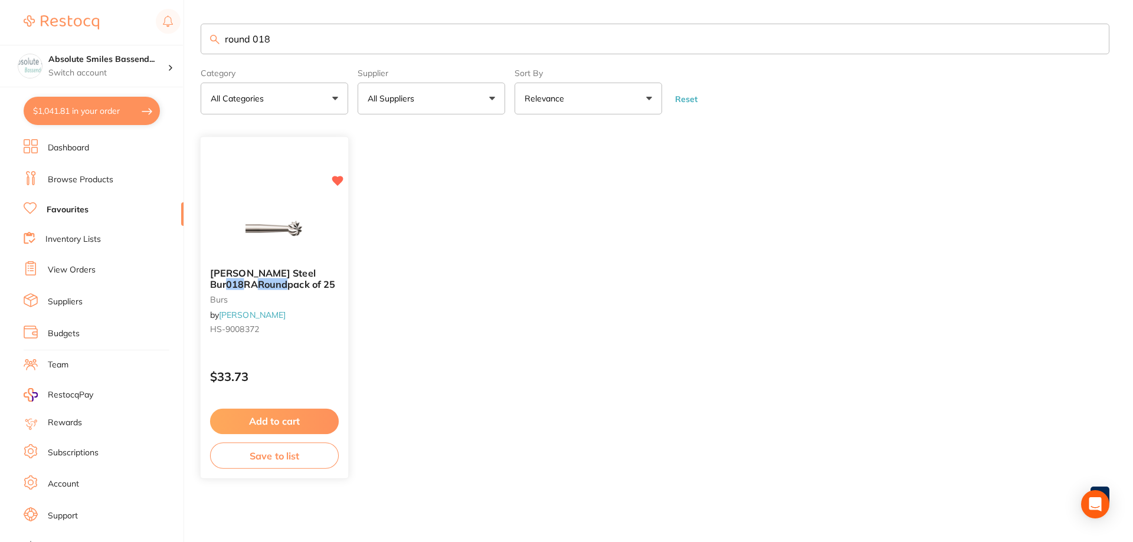
type input "round 018"
click at [325, 421] on button "Add to cart" at bounding box center [274, 420] width 127 height 25
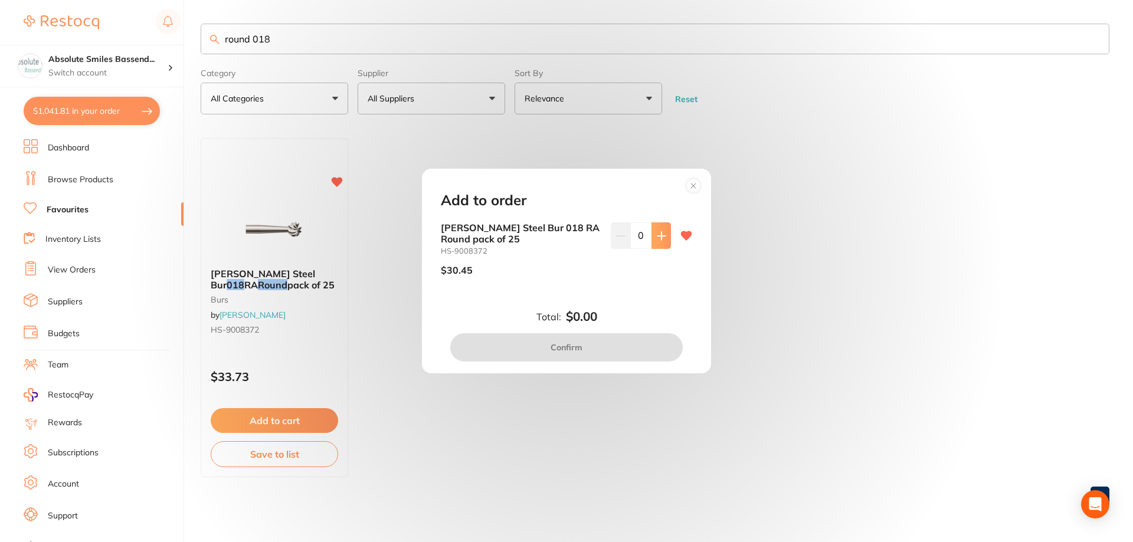
click at [657, 237] on icon at bounding box center [661, 235] width 9 height 9
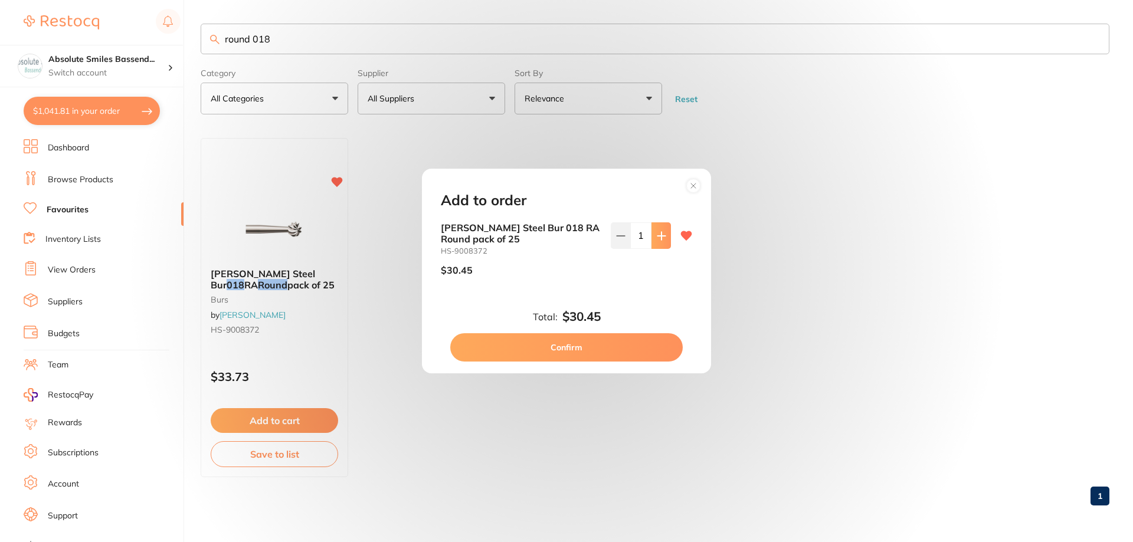
click at [657, 237] on icon at bounding box center [661, 235] width 9 height 9
type input "2"
click at [564, 352] on button "Confirm" at bounding box center [566, 347] width 233 height 28
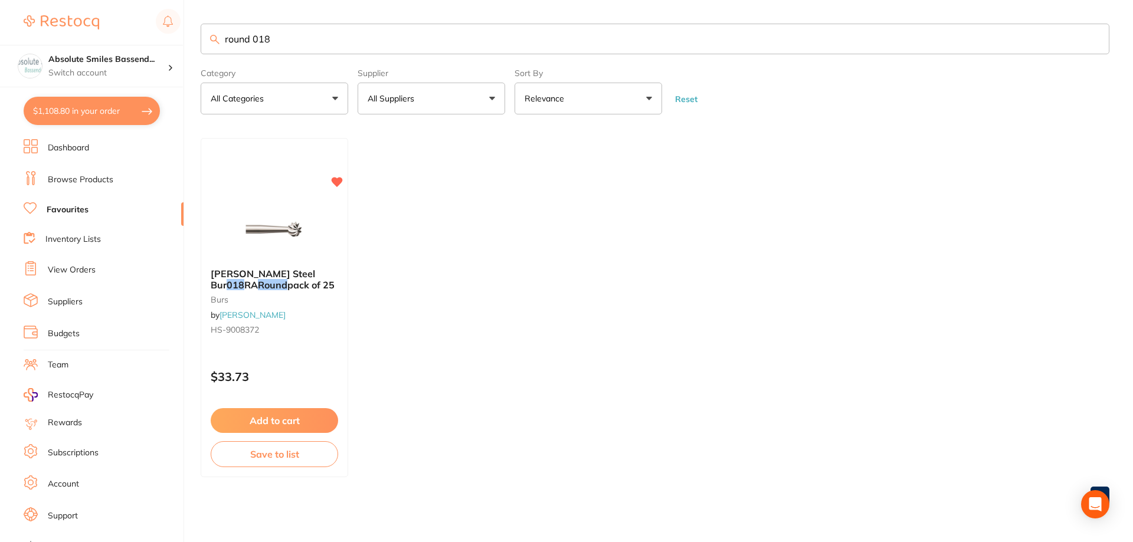
click at [310, 31] on input "round 018" at bounding box center [655, 39] width 909 height 31
type input "r"
type input "masks"
click at [326, 420] on button "Add to cart" at bounding box center [274, 421] width 129 height 25
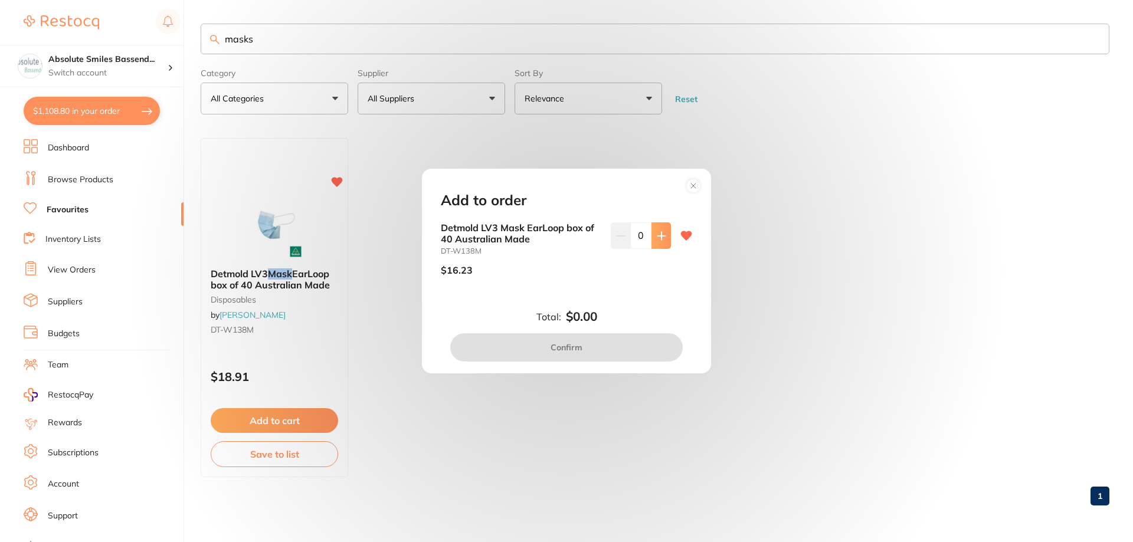
click at [652, 232] on button at bounding box center [661, 236] width 19 height 26
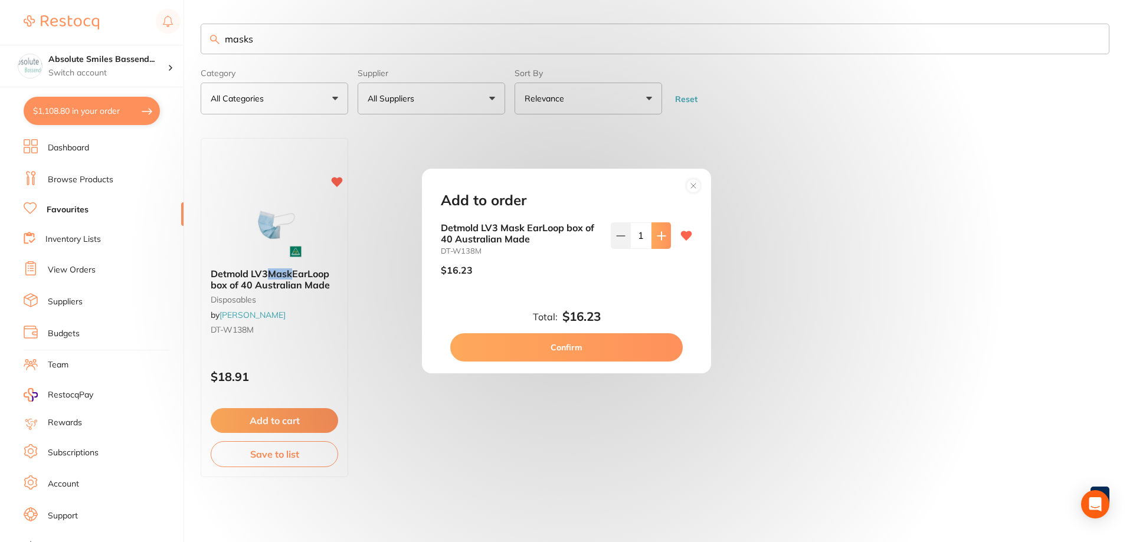
click at [652, 232] on button at bounding box center [661, 236] width 19 height 26
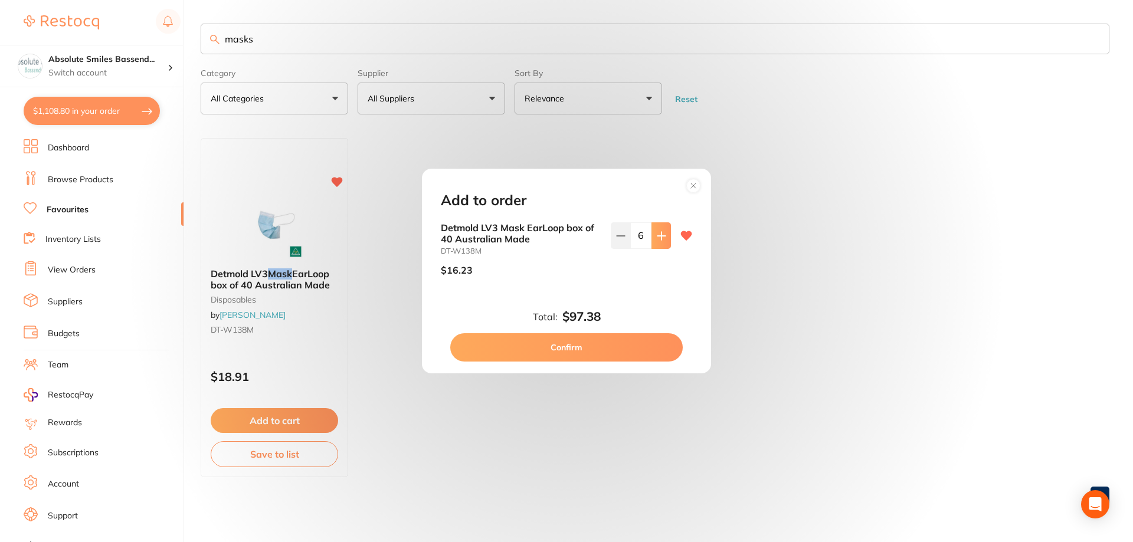
click at [652, 232] on button at bounding box center [661, 236] width 19 height 26
click at [652, 231] on button at bounding box center [661, 236] width 19 height 26
type input "10"
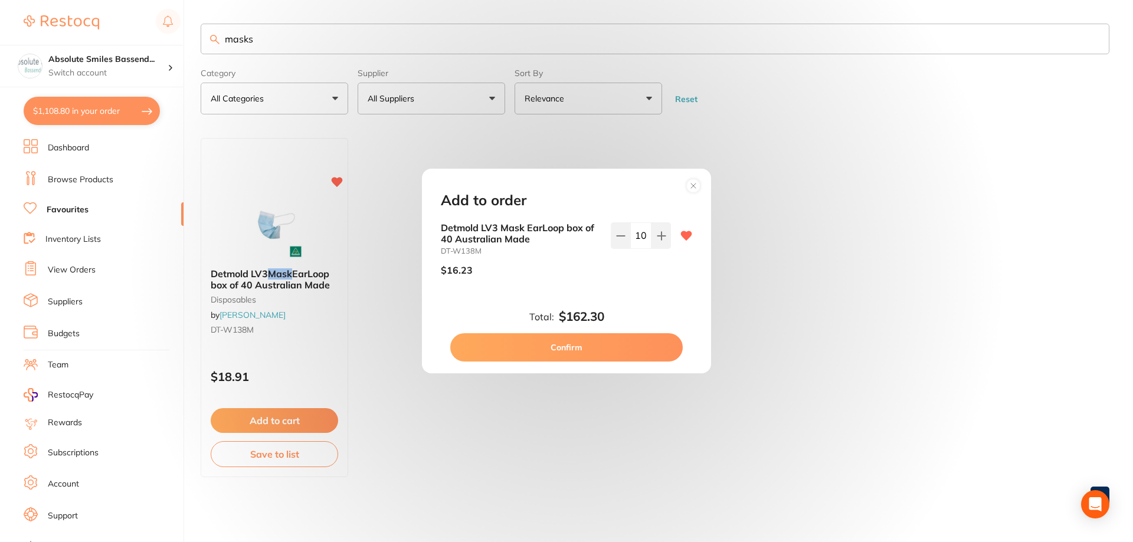
click at [584, 353] on button "Confirm" at bounding box center [566, 347] width 233 height 28
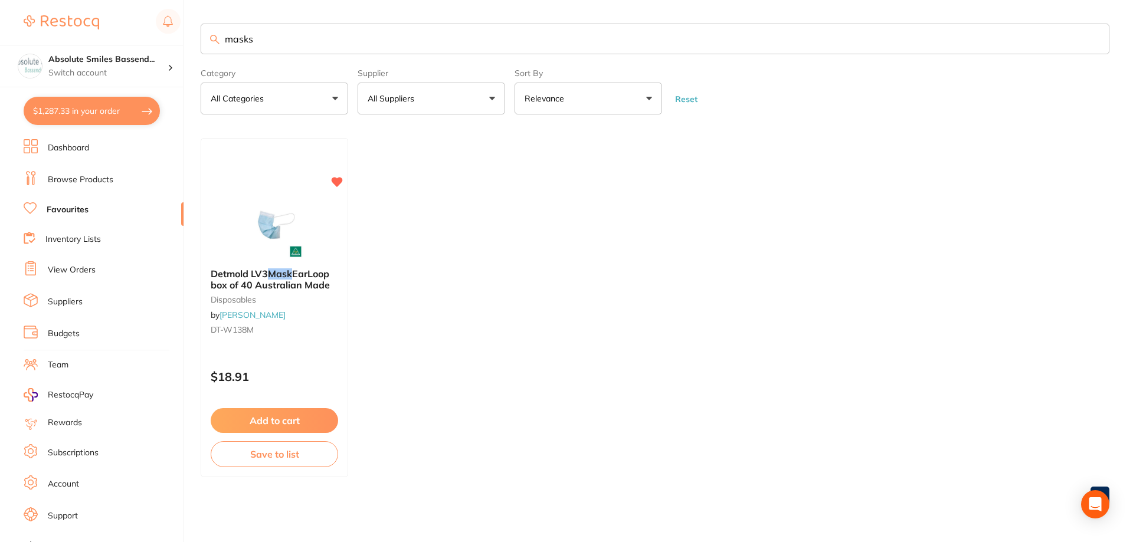
click at [280, 41] on input "masks" at bounding box center [655, 39] width 909 height 31
type input "m"
type input "gloves petite"
click at [325, 412] on button "Add to cart" at bounding box center [274, 420] width 127 height 25
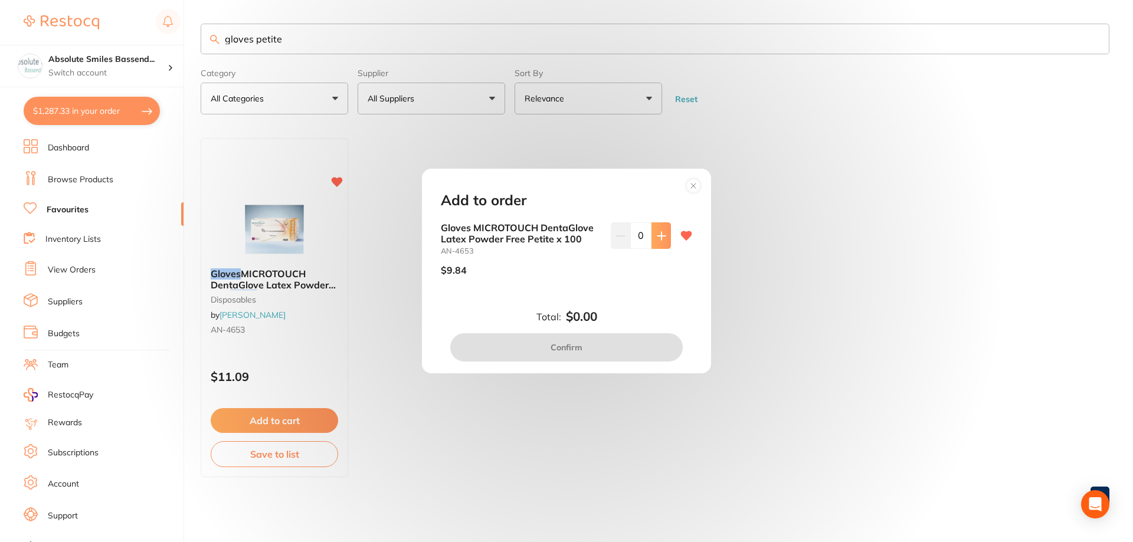
click at [662, 239] on icon at bounding box center [661, 235] width 9 height 9
click at [662, 240] on icon at bounding box center [661, 235] width 9 height 9
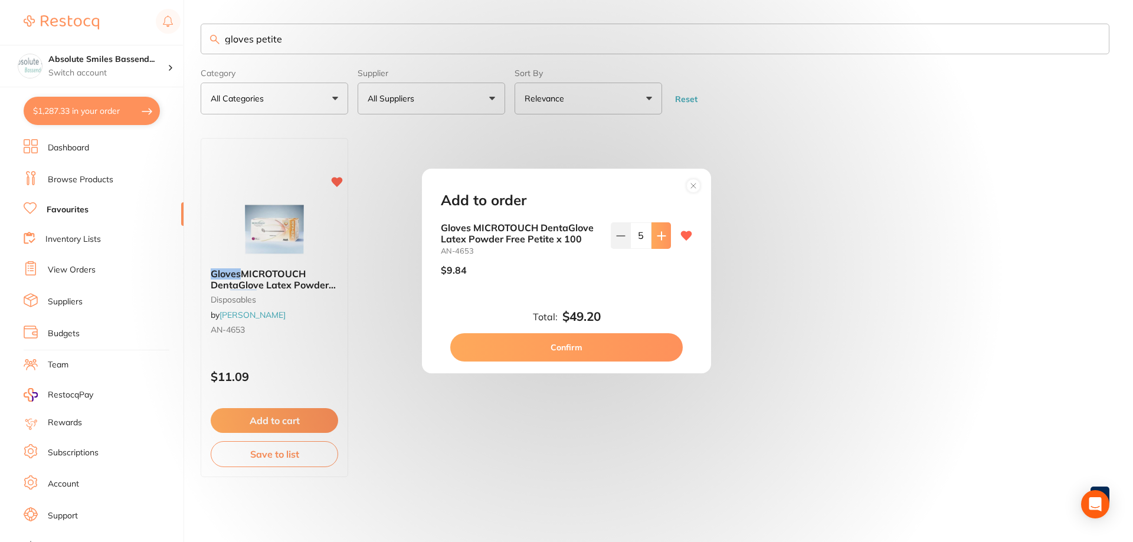
click at [662, 240] on icon at bounding box center [661, 235] width 9 height 9
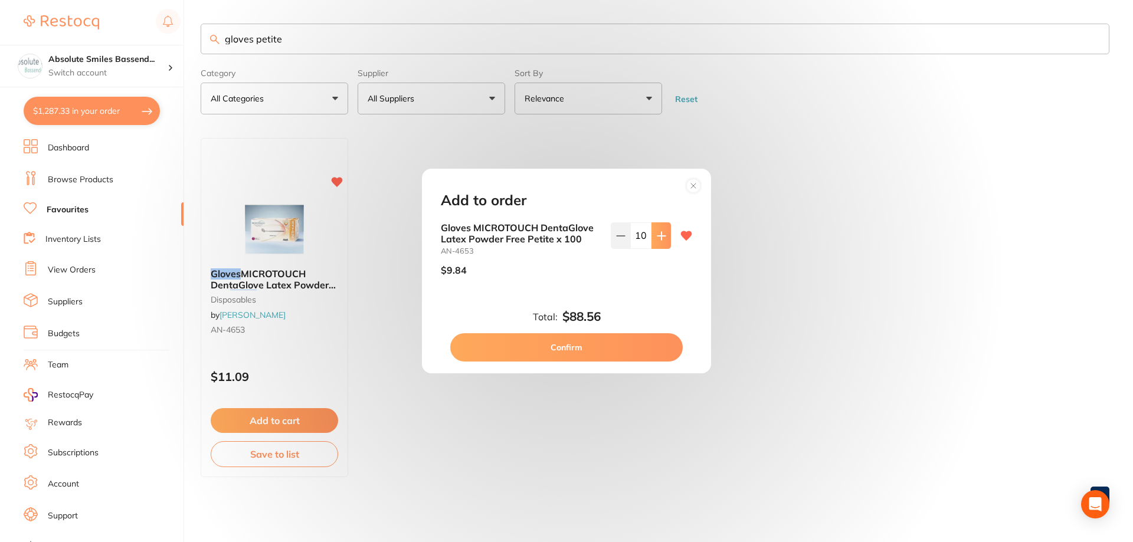
click at [662, 240] on icon at bounding box center [661, 235] width 9 height 9
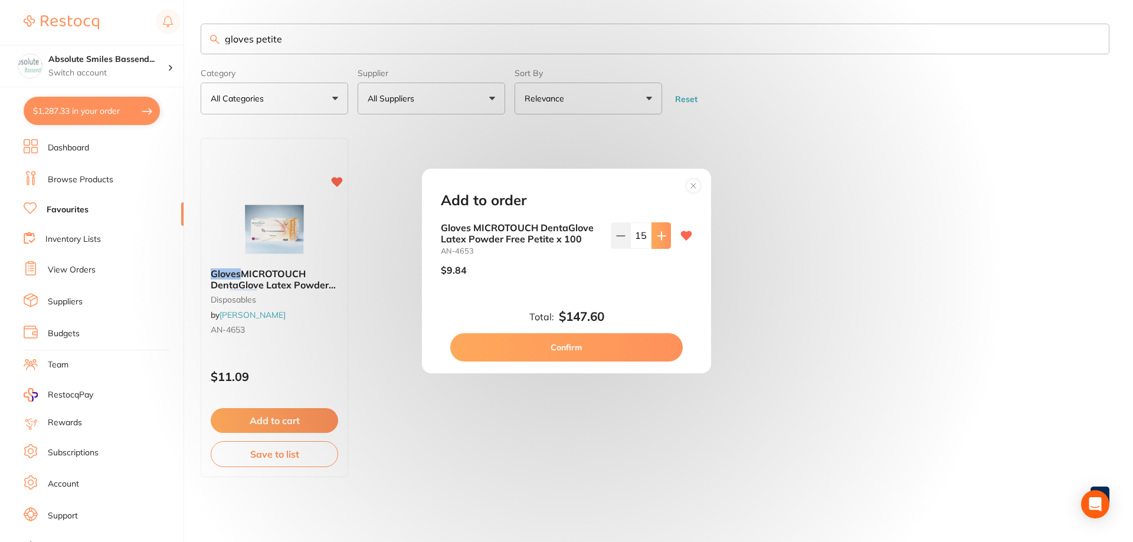
click at [662, 240] on icon at bounding box center [661, 235] width 9 height 9
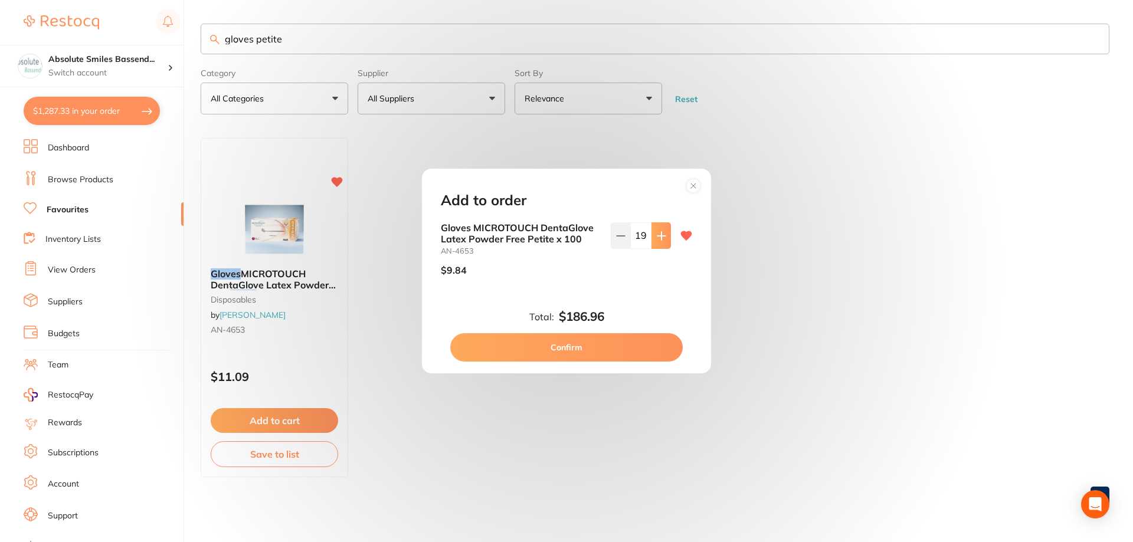
type input "20"
click at [595, 351] on button "Confirm" at bounding box center [566, 347] width 233 height 28
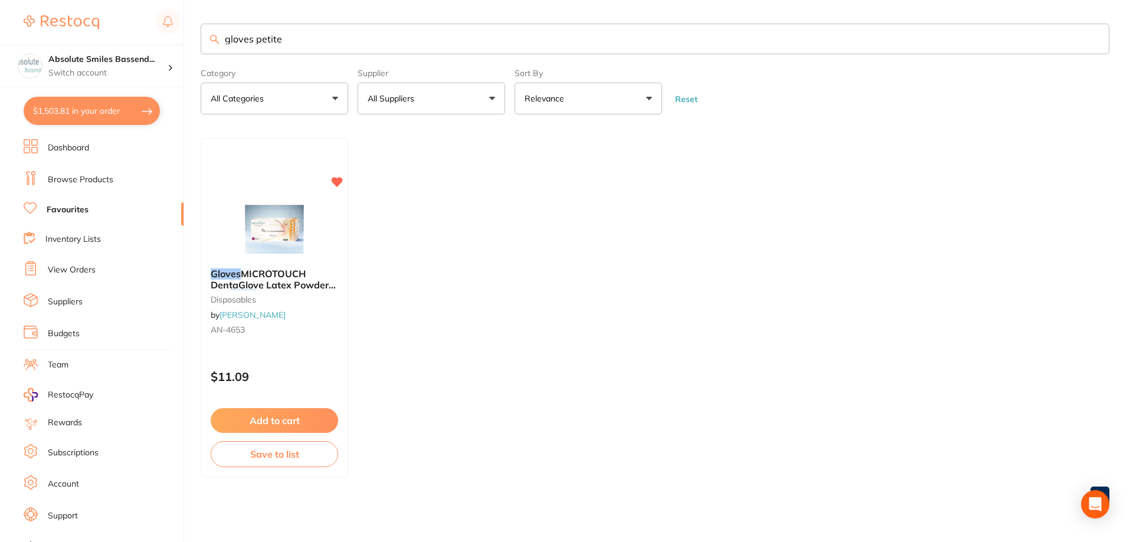
click at [297, 38] on input "gloves petite" at bounding box center [655, 39] width 909 height 31
type input "gloves small"
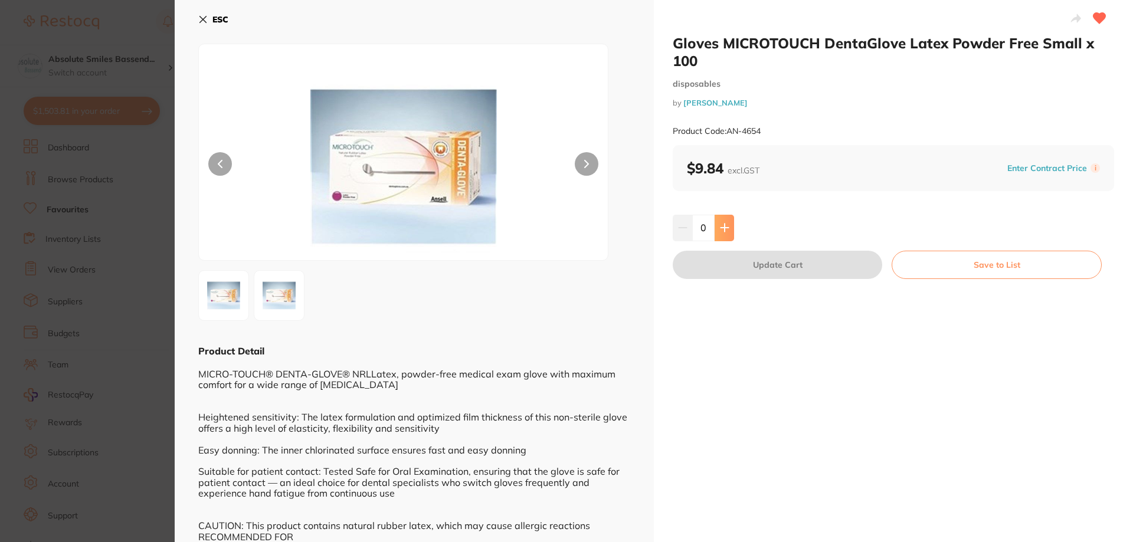
click at [717, 223] on button at bounding box center [724, 228] width 19 height 26
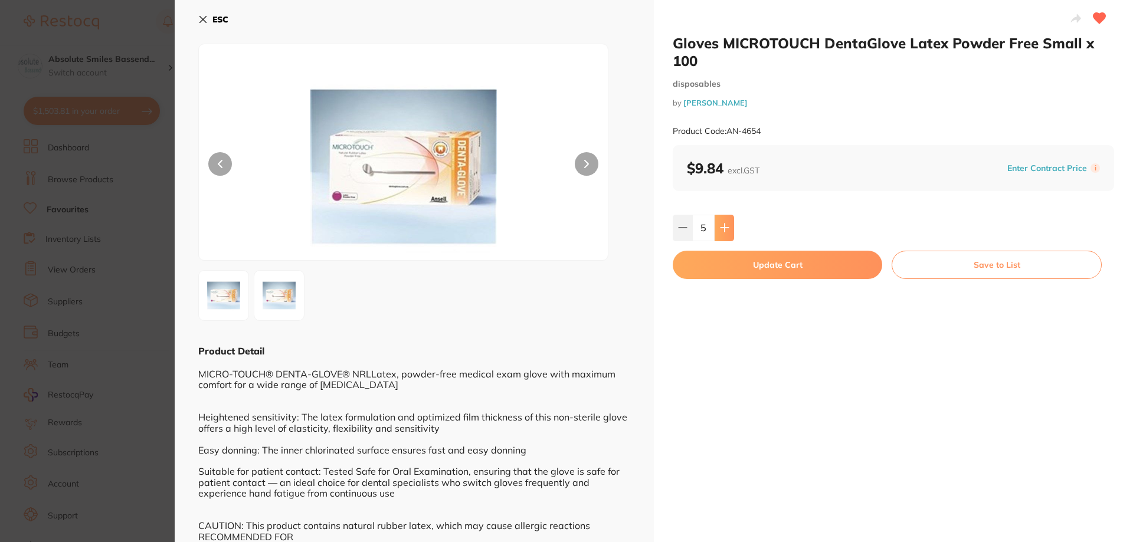
click at [717, 223] on button at bounding box center [724, 228] width 19 height 26
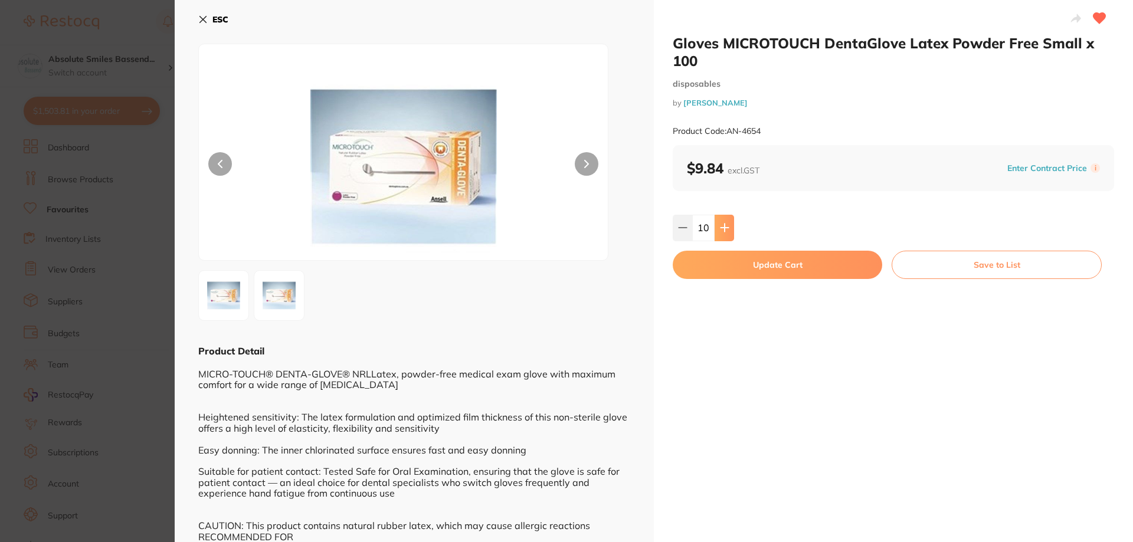
click at [717, 223] on button at bounding box center [724, 228] width 19 height 26
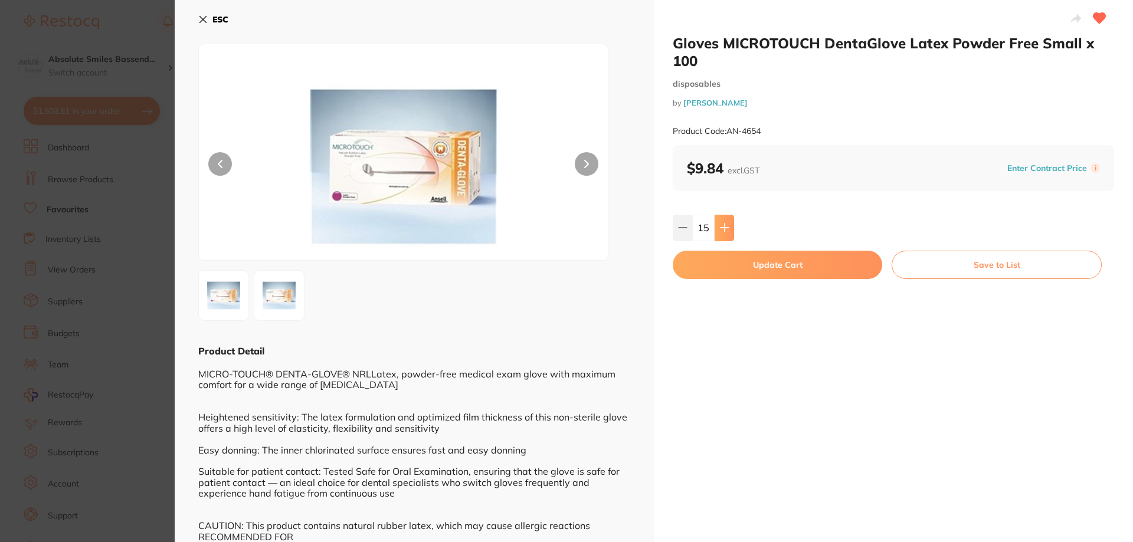
click at [717, 223] on button at bounding box center [724, 228] width 19 height 26
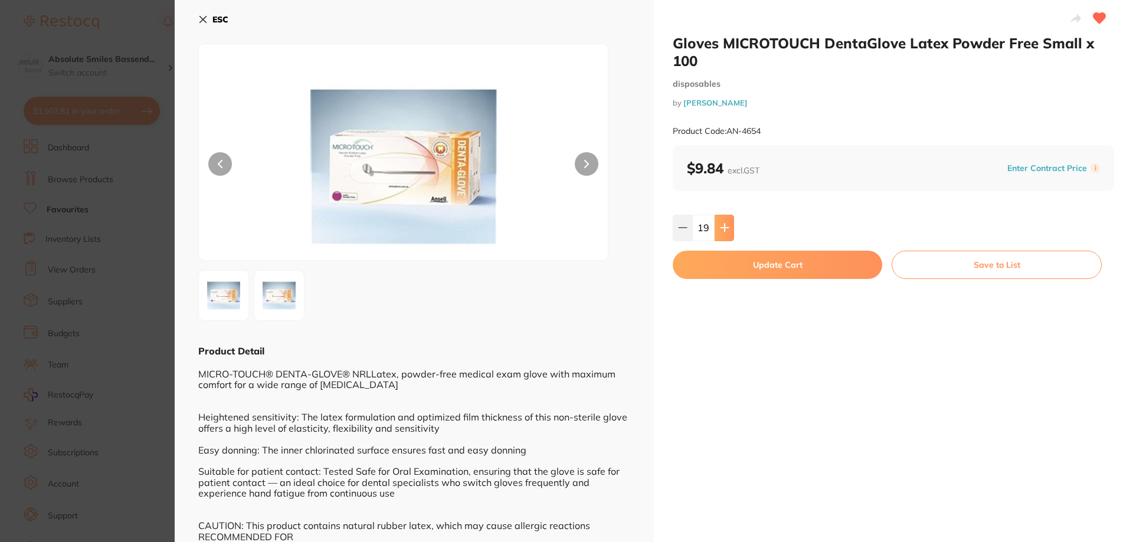
type input "20"
click at [749, 264] on button "Update Cart" at bounding box center [778, 265] width 210 height 28
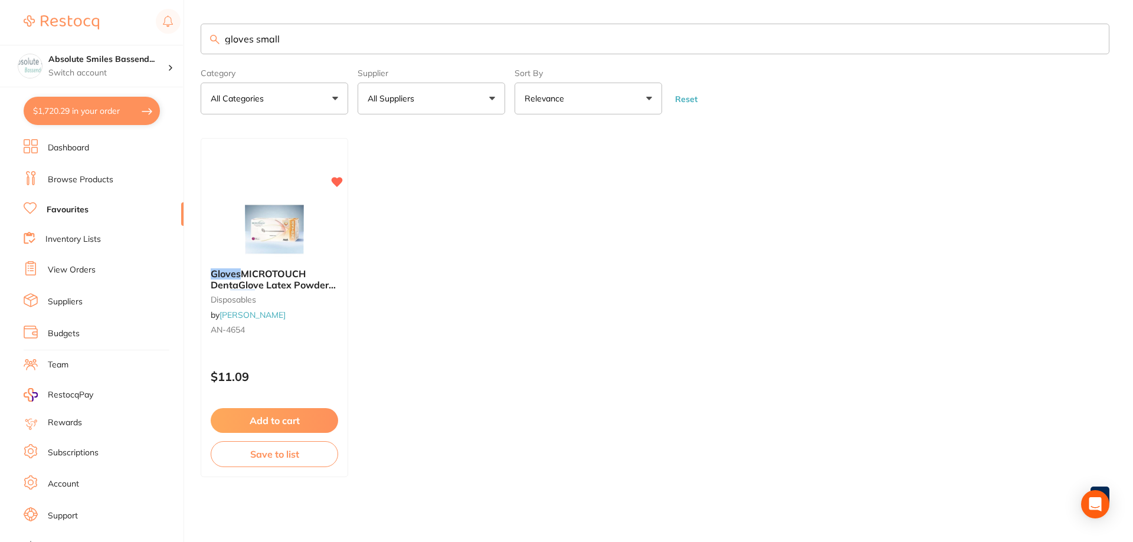
click at [344, 35] on input "gloves small" at bounding box center [655, 39] width 909 height 31
type input "g"
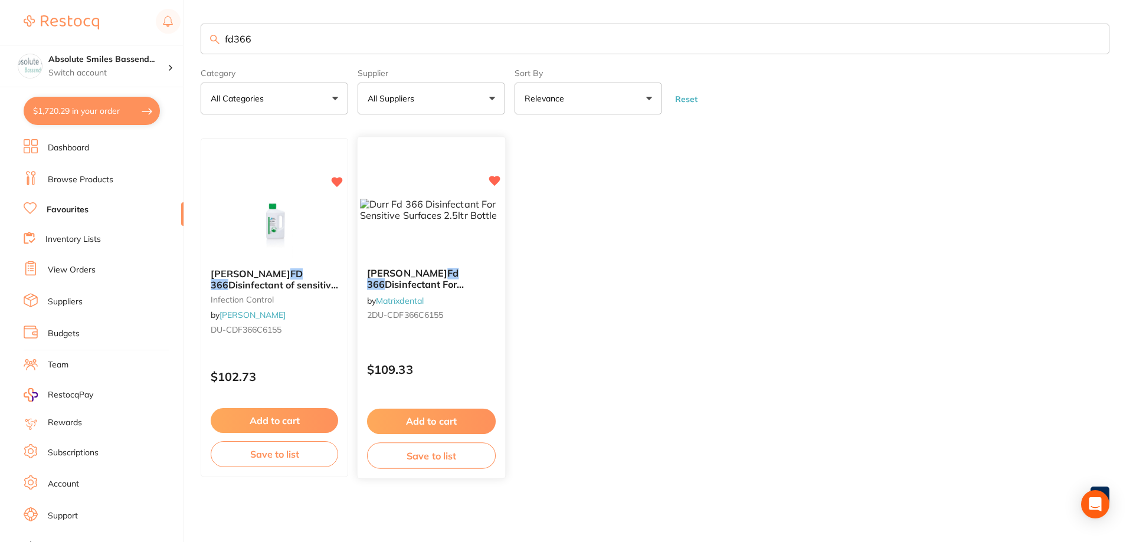
type input "fd366"
click at [480, 423] on button "Add to cart" at bounding box center [431, 421] width 129 height 25
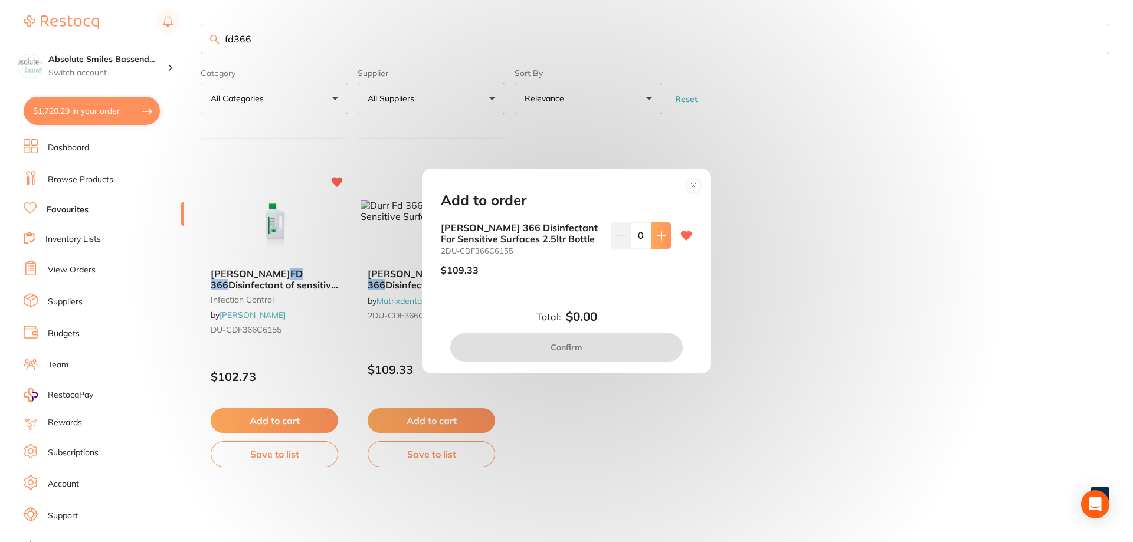
click at [652, 236] on button at bounding box center [661, 236] width 19 height 26
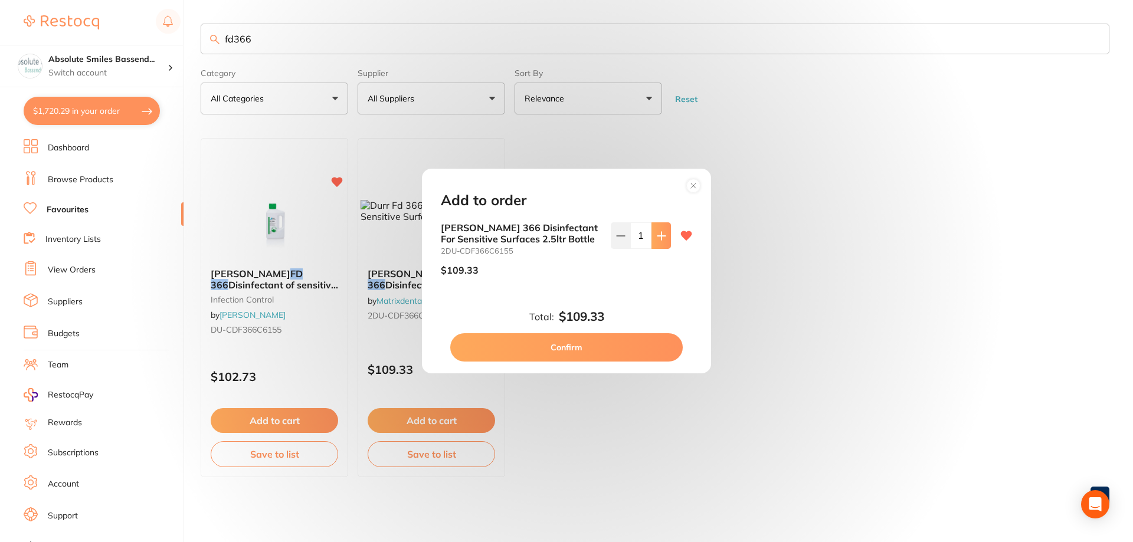
click at [652, 236] on button at bounding box center [661, 236] width 19 height 26
type input "4"
click at [564, 344] on button "Confirm" at bounding box center [566, 347] width 233 height 28
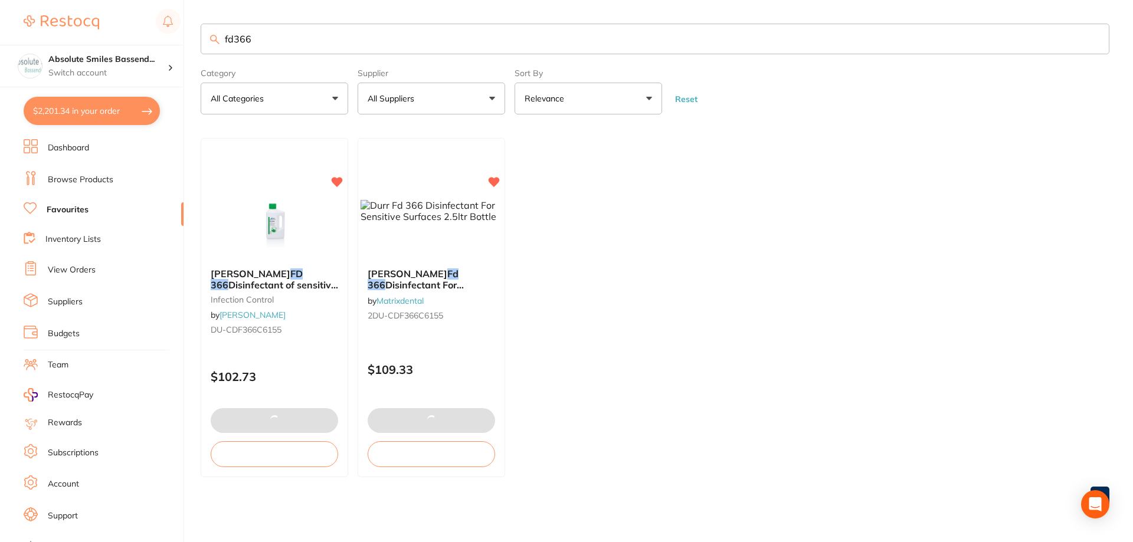
click at [267, 41] on input "fd366" at bounding box center [655, 39] width 909 height 31
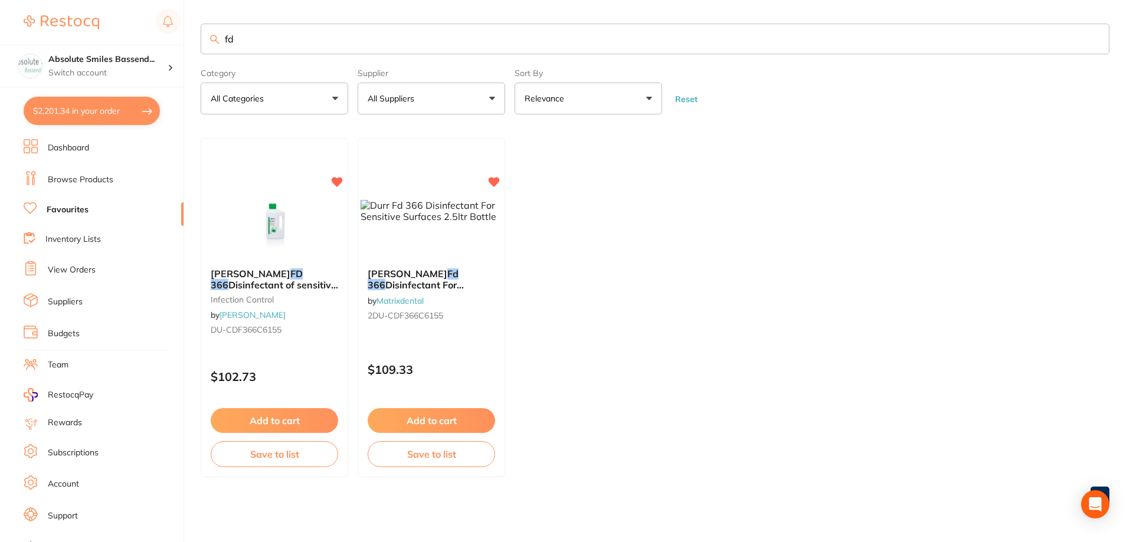
type input "f"
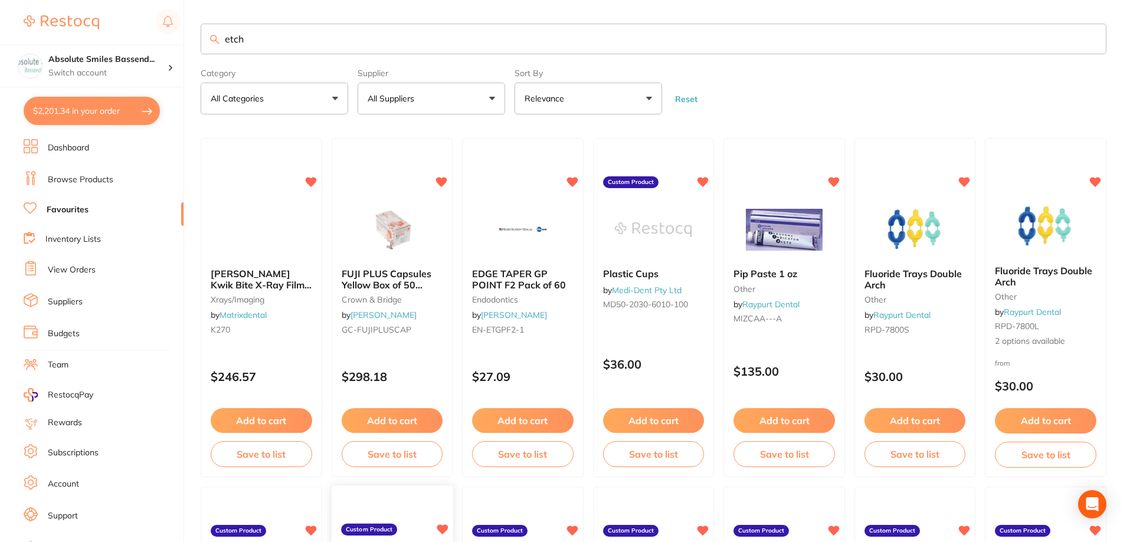
type input "etch"
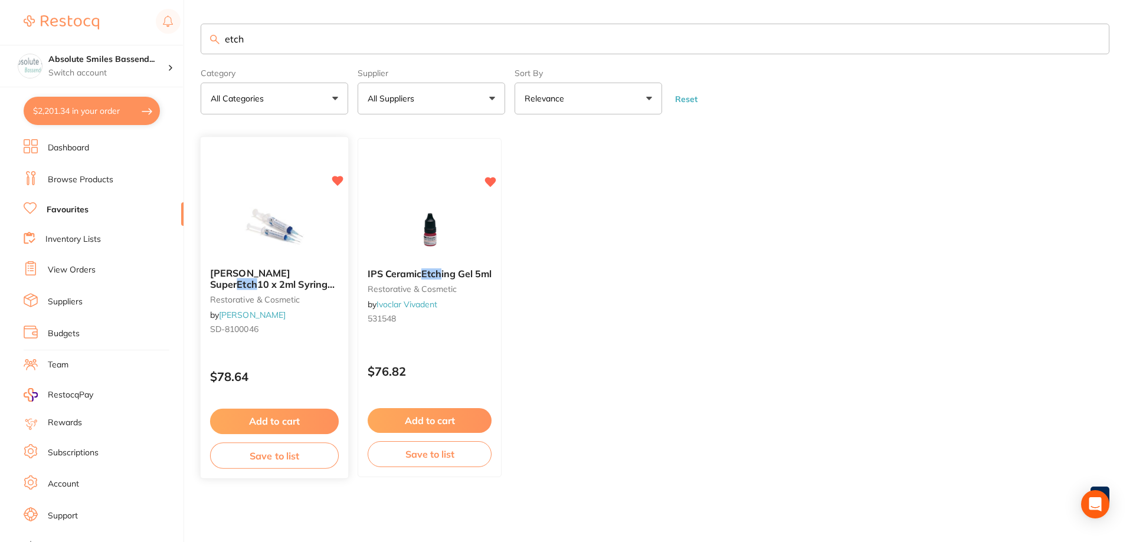
click at [297, 416] on button "Add to cart" at bounding box center [274, 421] width 129 height 25
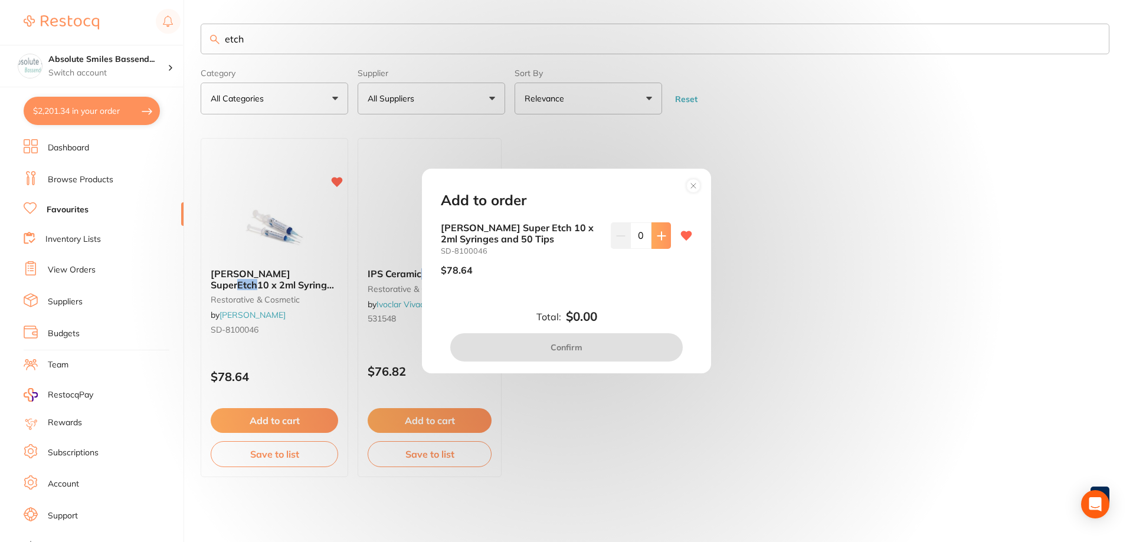
click at [657, 243] on button at bounding box center [661, 236] width 19 height 26
type input "1"
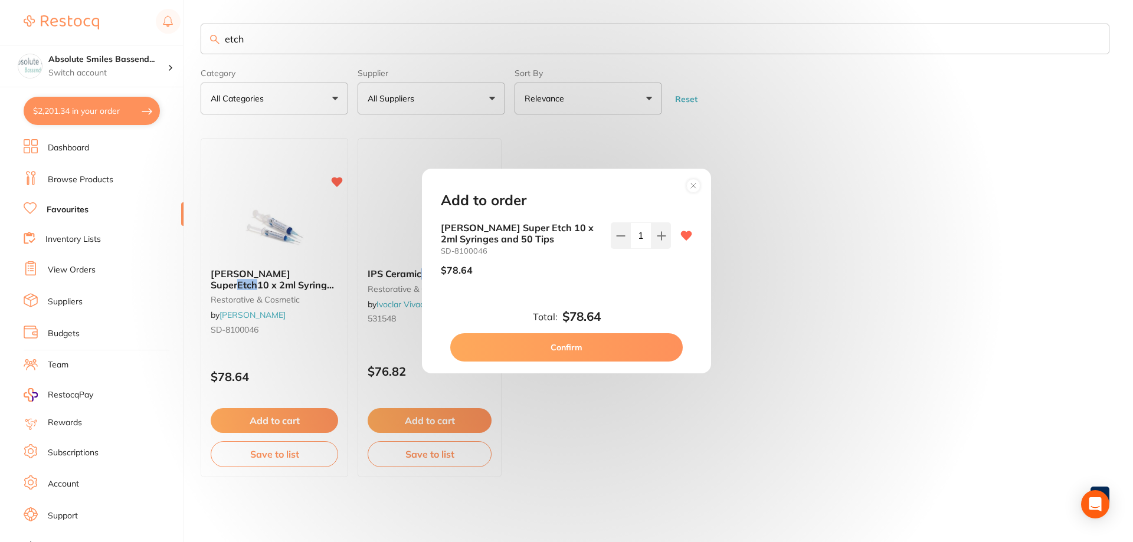
click at [628, 346] on button "Confirm" at bounding box center [566, 347] width 233 height 28
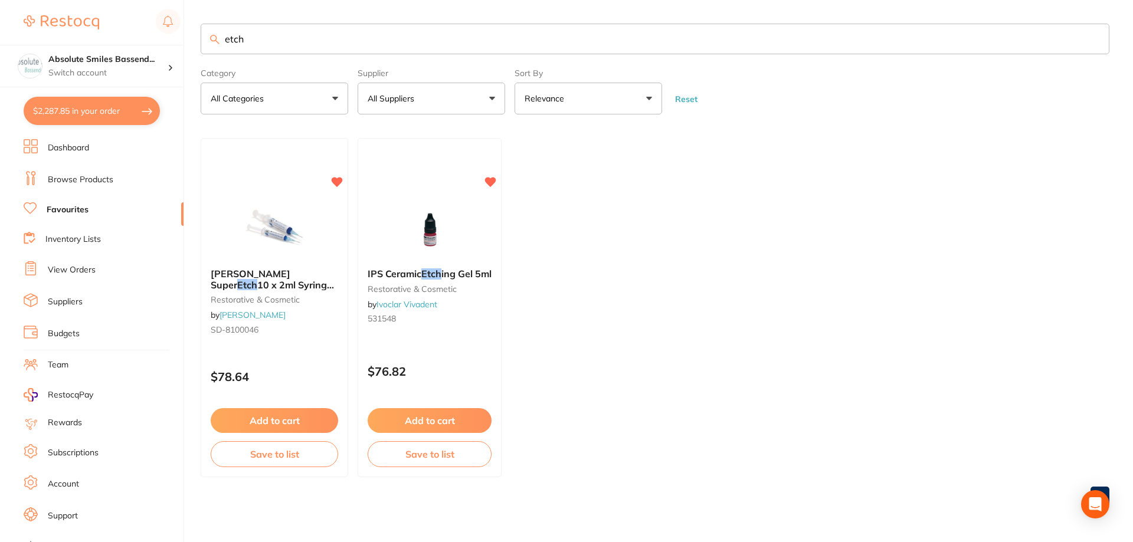
scroll to position [1, 0]
drag, startPoint x: 271, startPoint y: 44, endPoint x: 200, endPoint y: 45, distance: 71.4
click at [200, 45] on div "$2,287.85 Absolute Smiles Bassend... Switch account Absolute Smiles Bassendean …" at bounding box center [566, 271] width 1133 height 542
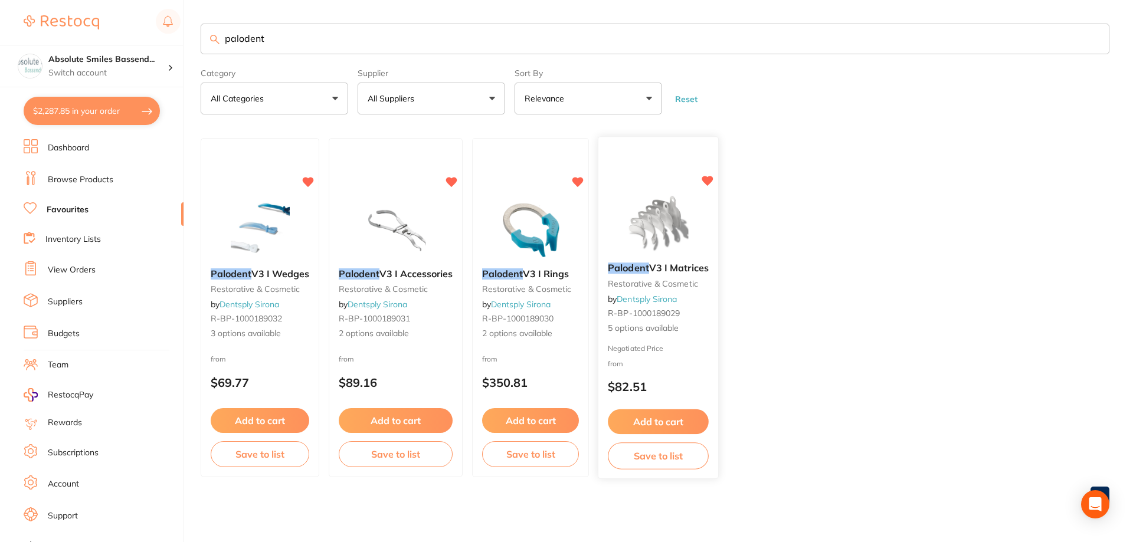
type input "palodent"
click at [691, 416] on button "Add to cart" at bounding box center [659, 420] width 100 height 25
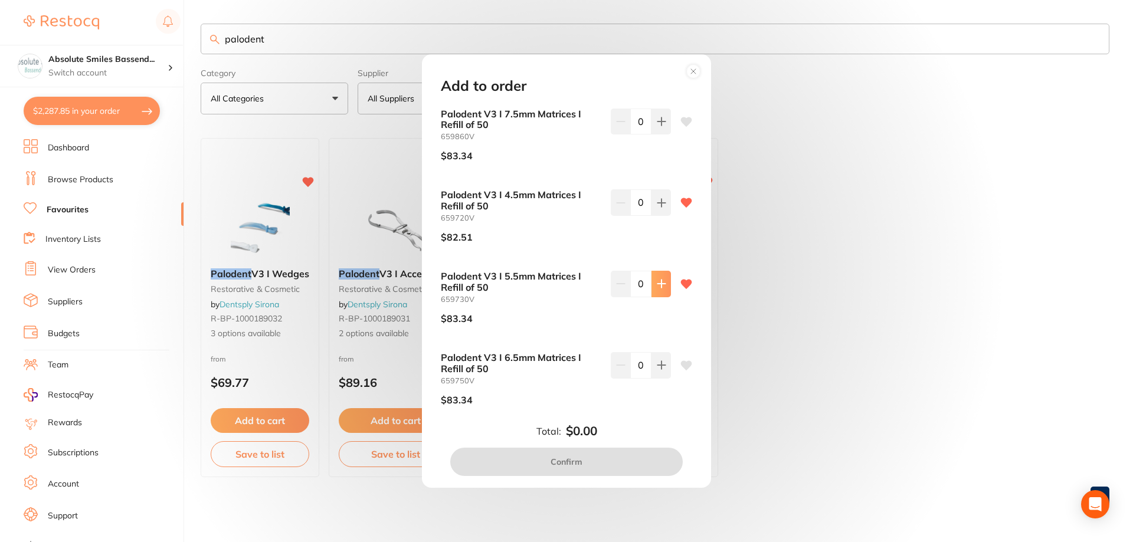
click at [660, 285] on icon at bounding box center [661, 283] width 9 height 9
type input "1"
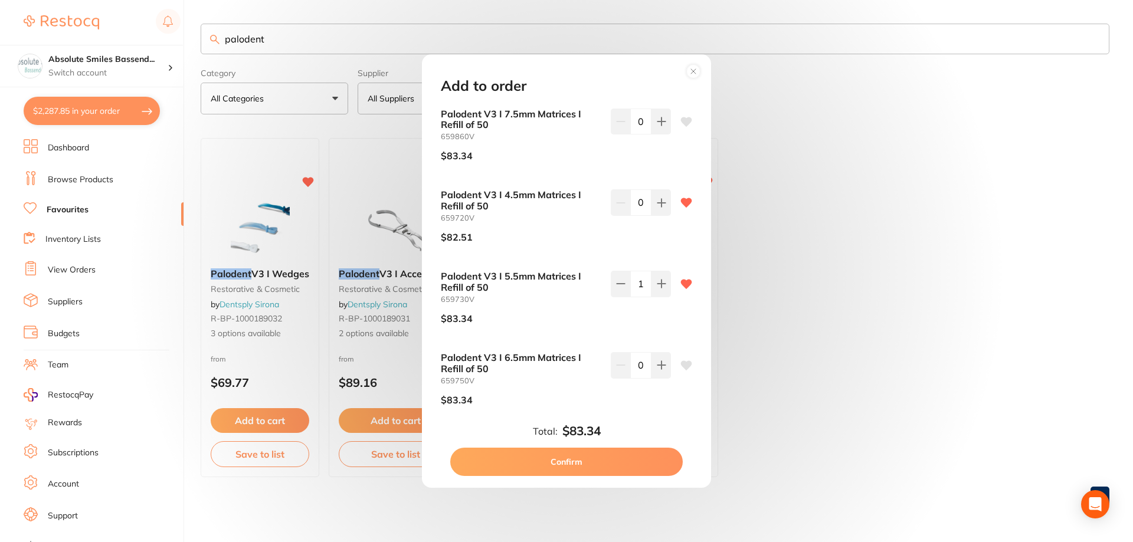
click at [591, 456] on button "Confirm" at bounding box center [566, 462] width 233 height 28
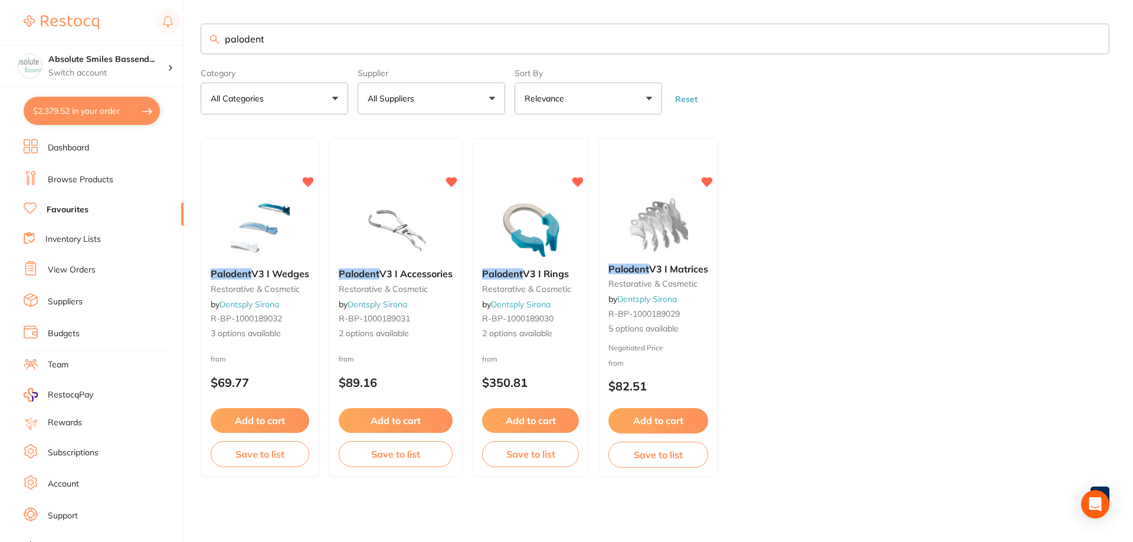
click at [308, 32] on input "palodent" at bounding box center [655, 39] width 909 height 31
type input "p"
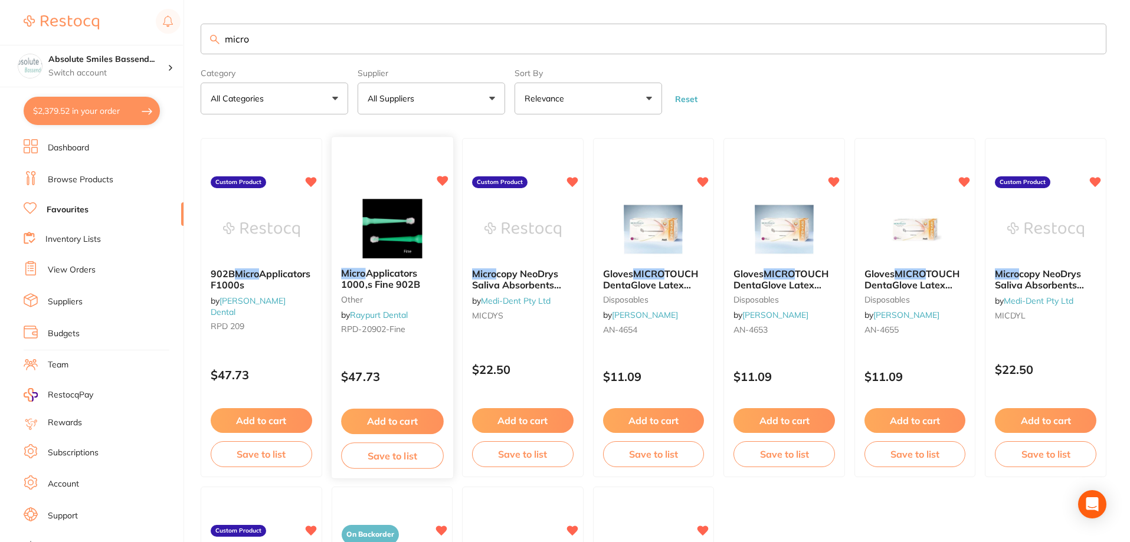
type input "micro"
click at [413, 416] on button "Add to cart" at bounding box center [392, 421] width 102 height 25
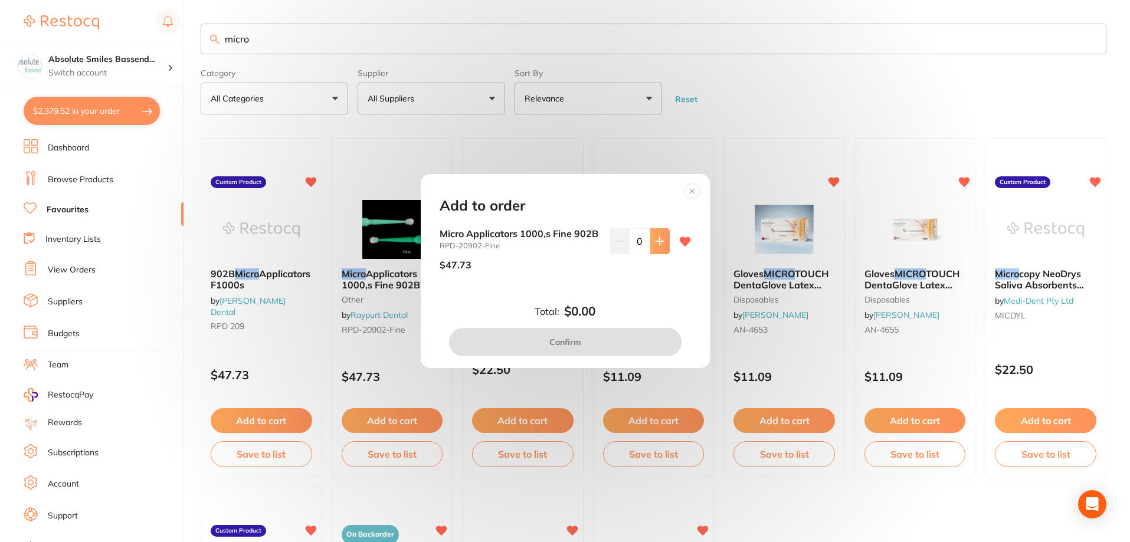
click at [665, 238] on button at bounding box center [659, 241] width 19 height 26
type input "1"
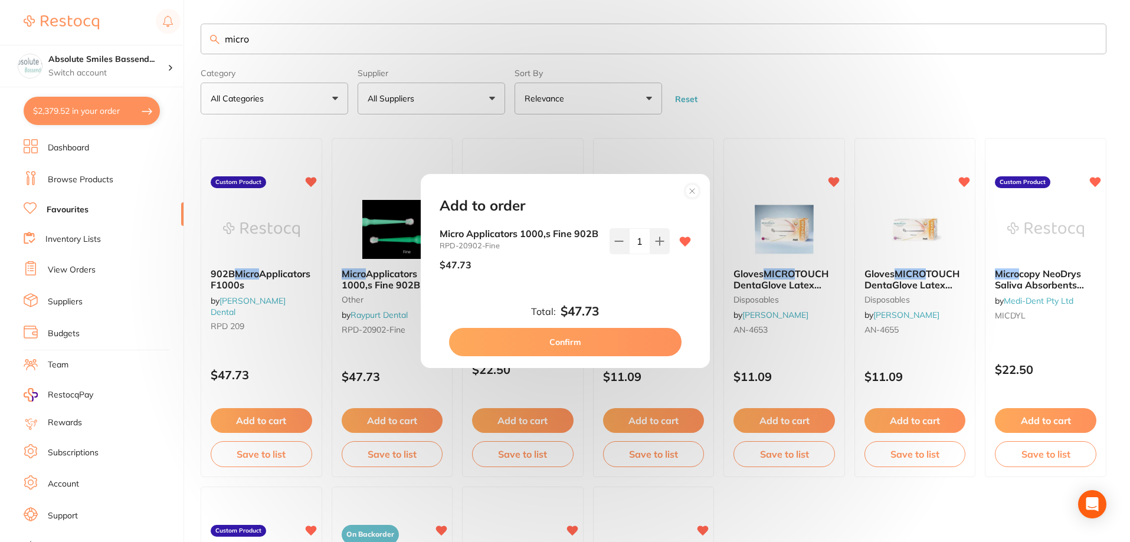
click at [591, 347] on button "Confirm" at bounding box center [565, 342] width 233 height 28
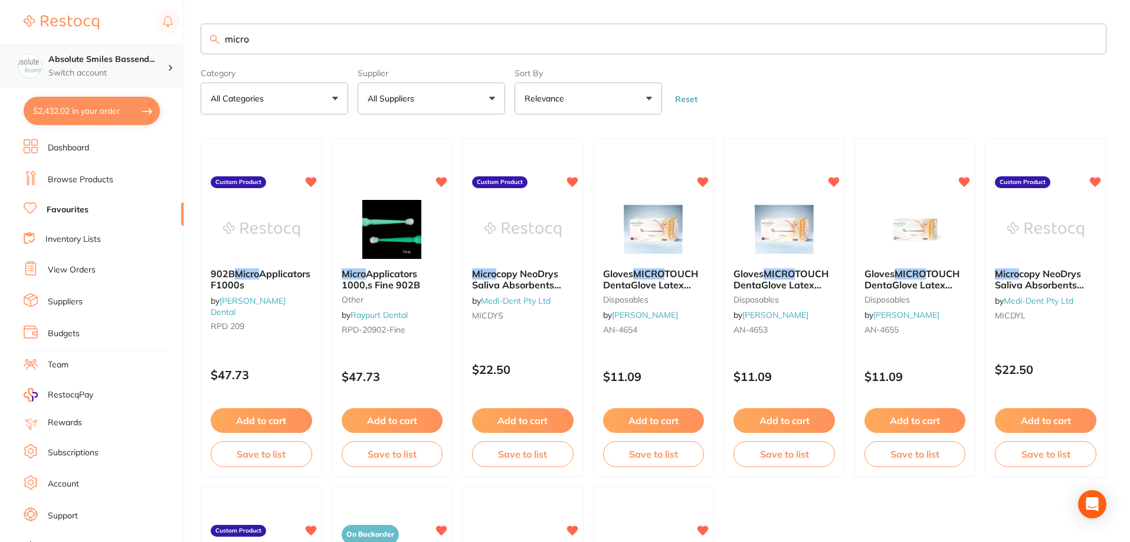
drag, startPoint x: 305, startPoint y: 42, endPoint x: 174, endPoint y: 47, distance: 131.1
click at [174, 45] on div "$2,432.02 Absolute Smiles Bassend... Switch account Absolute Smiles Bassendean …" at bounding box center [565, 271] width 1130 height 542
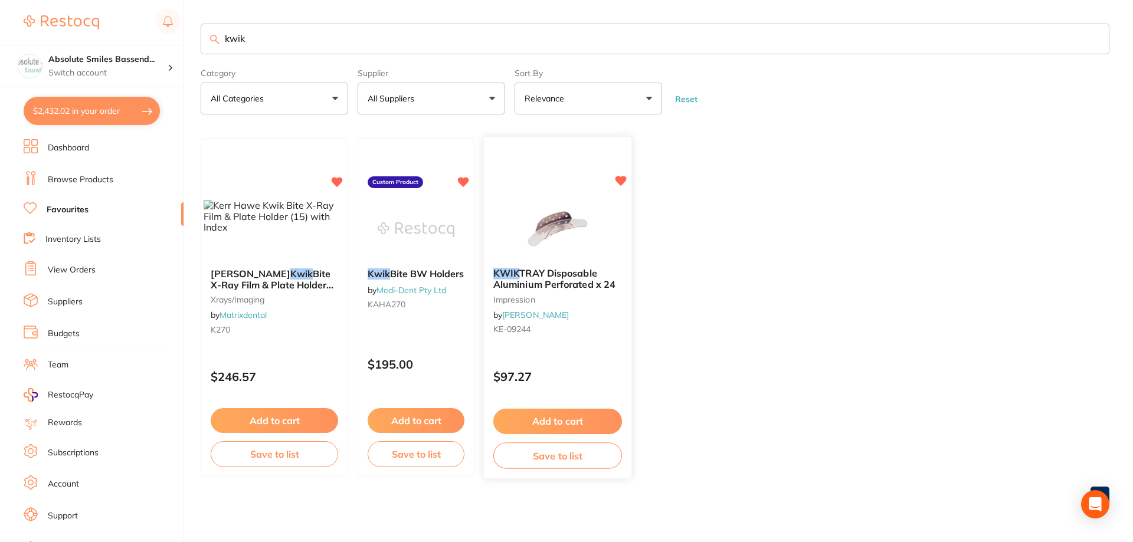
type input "kwik"
click at [598, 424] on button "Add to cart" at bounding box center [557, 421] width 129 height 25
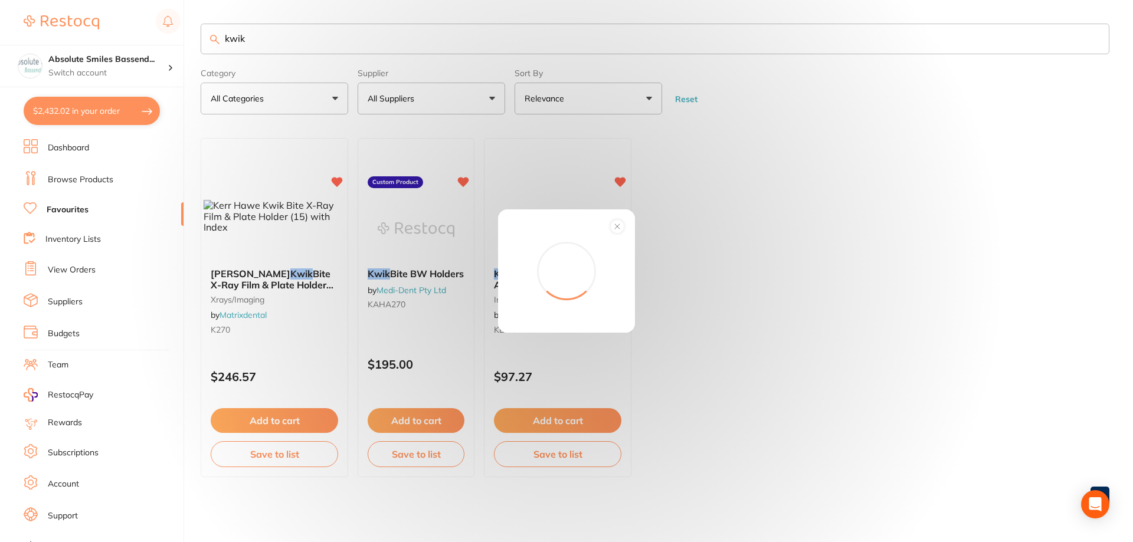
scroll to position [0, 0]
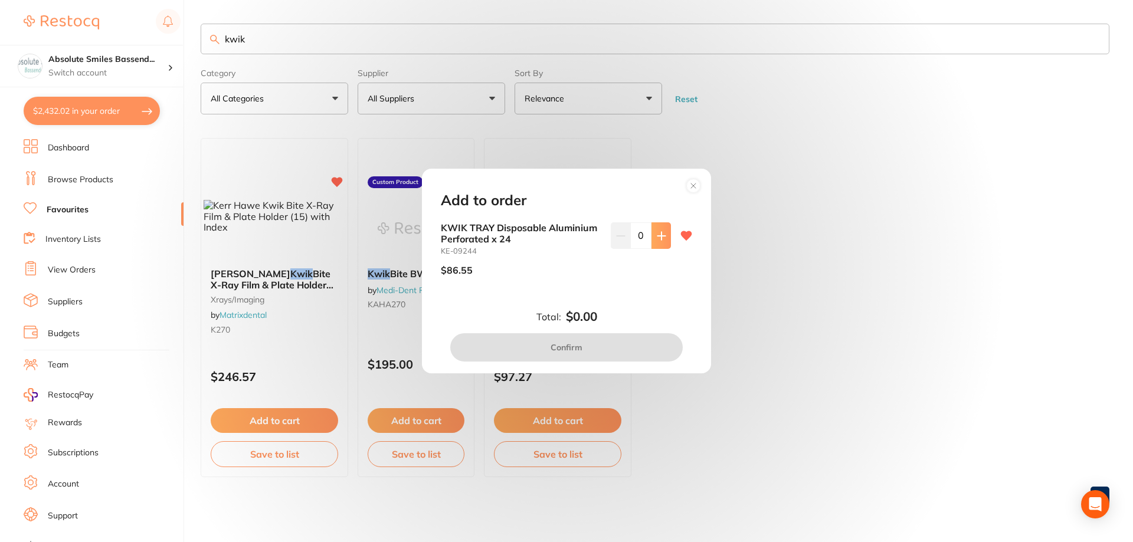
click at [653, 243] on button at bounding box center [661, 236] width 19 height 26
type input "1"
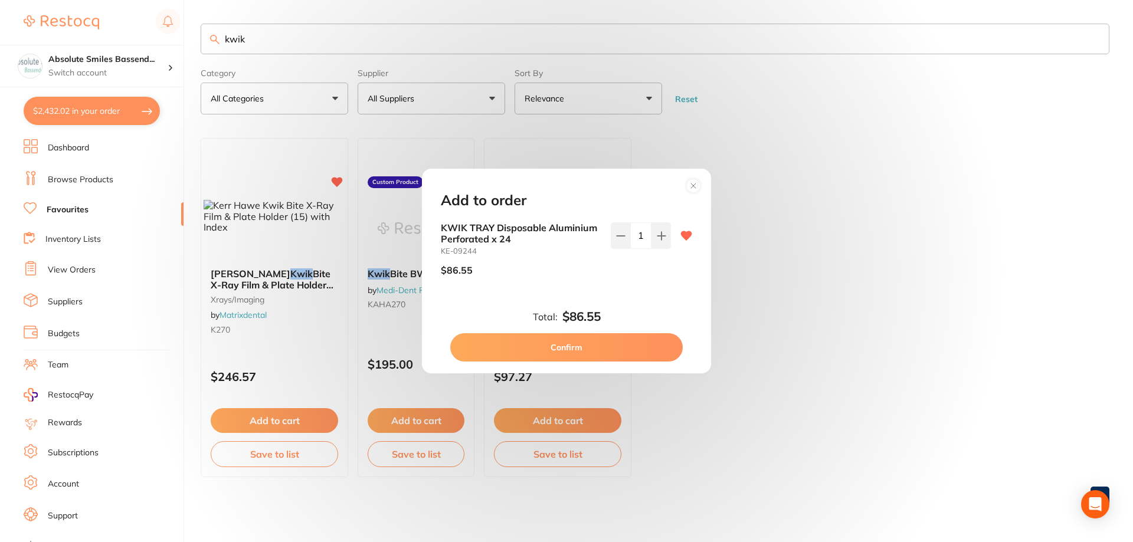
click at [587, 346] on button "Confirm" at bounding box center [566, 347] width 233 height 28
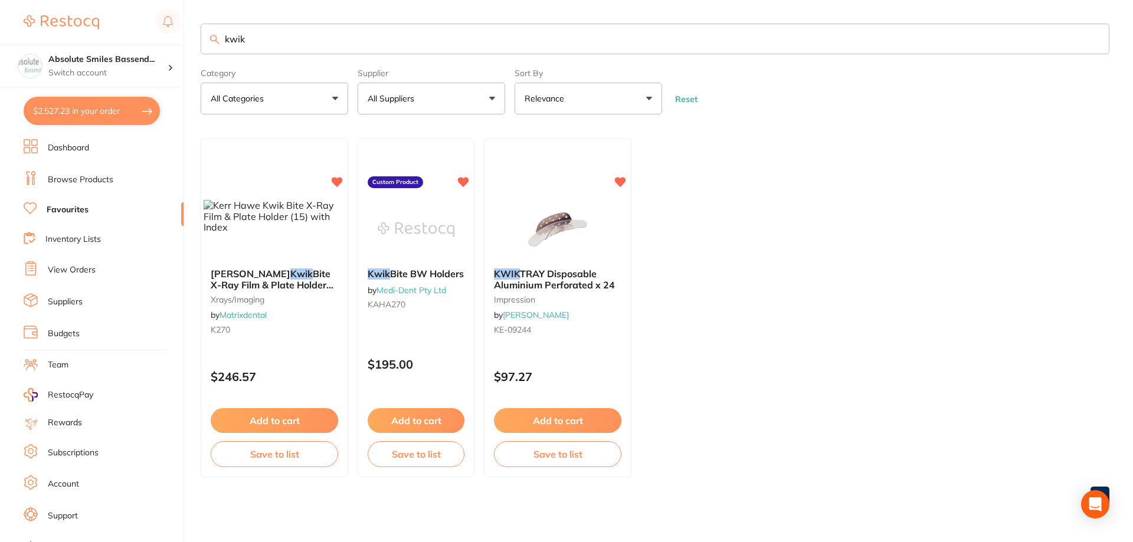
click at [136, 115] on button "$2,527.23 in your order" at bounding box center [92, 111] width 136 height 28
checkbox input "true"
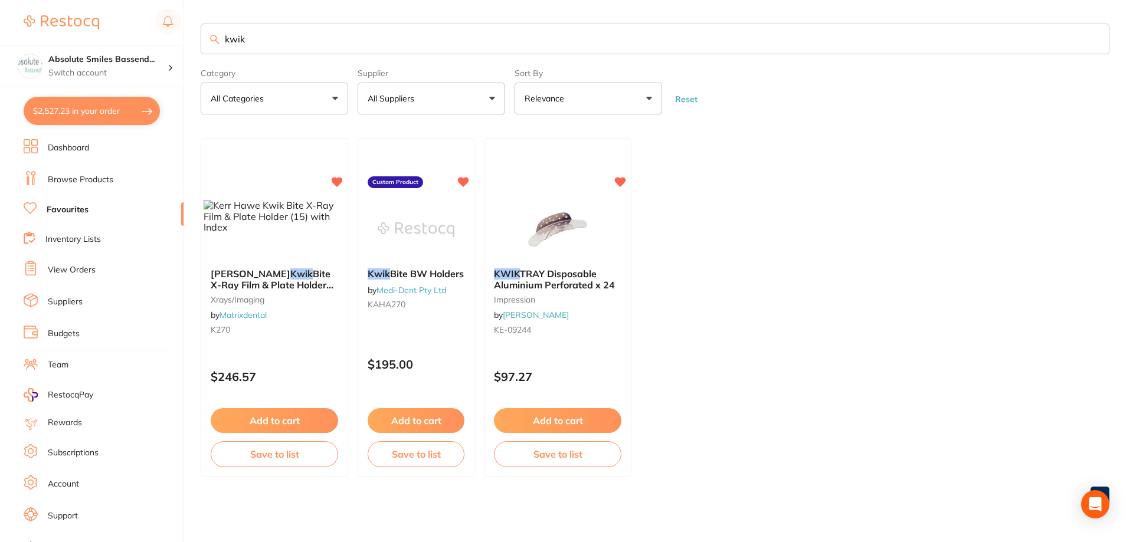
checkbox input "true"
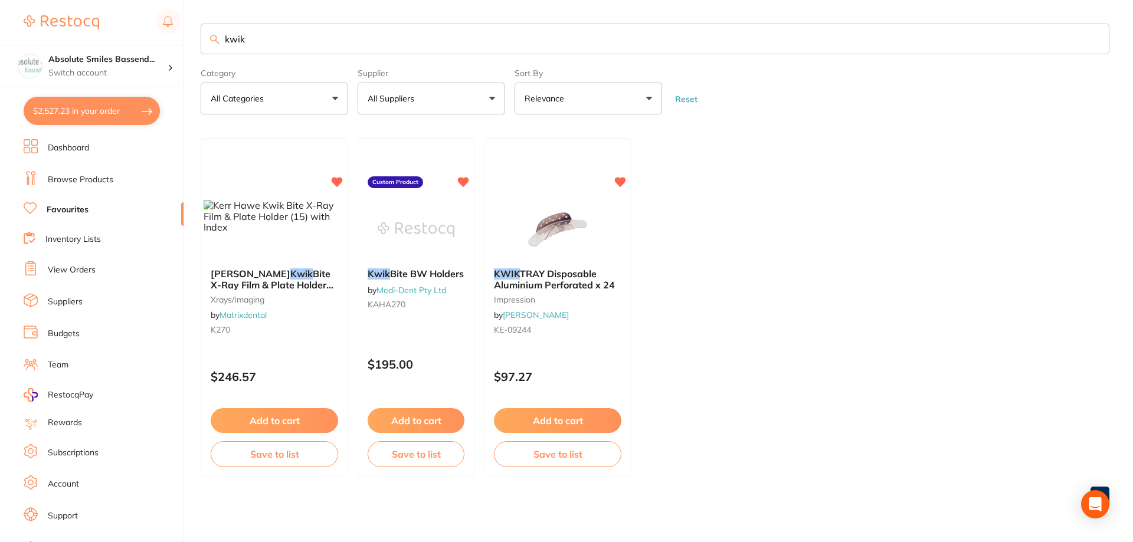
checkbox input "true"
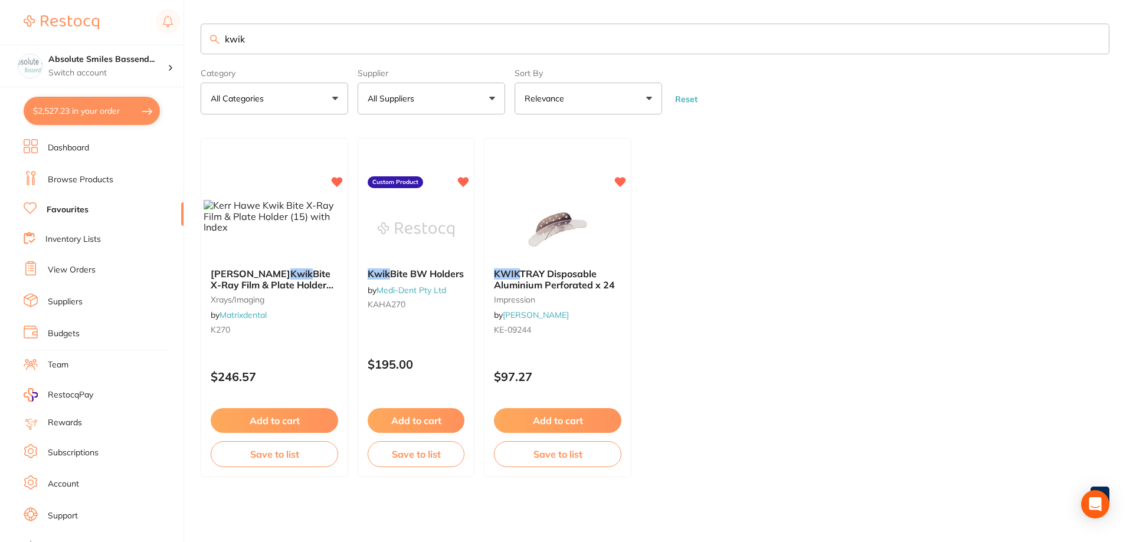
checkbox input "true"
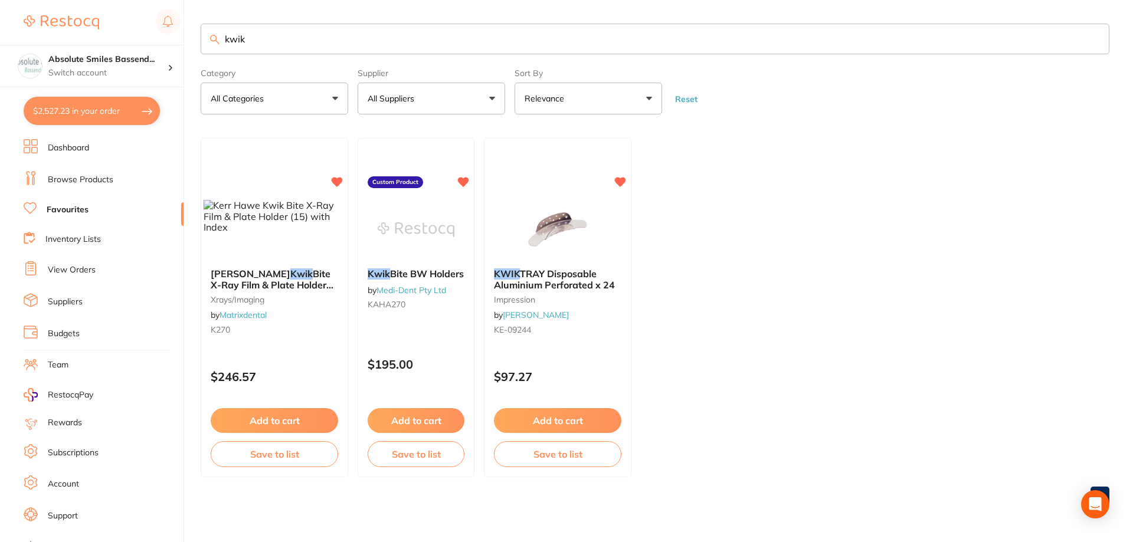
checkbox input "true"
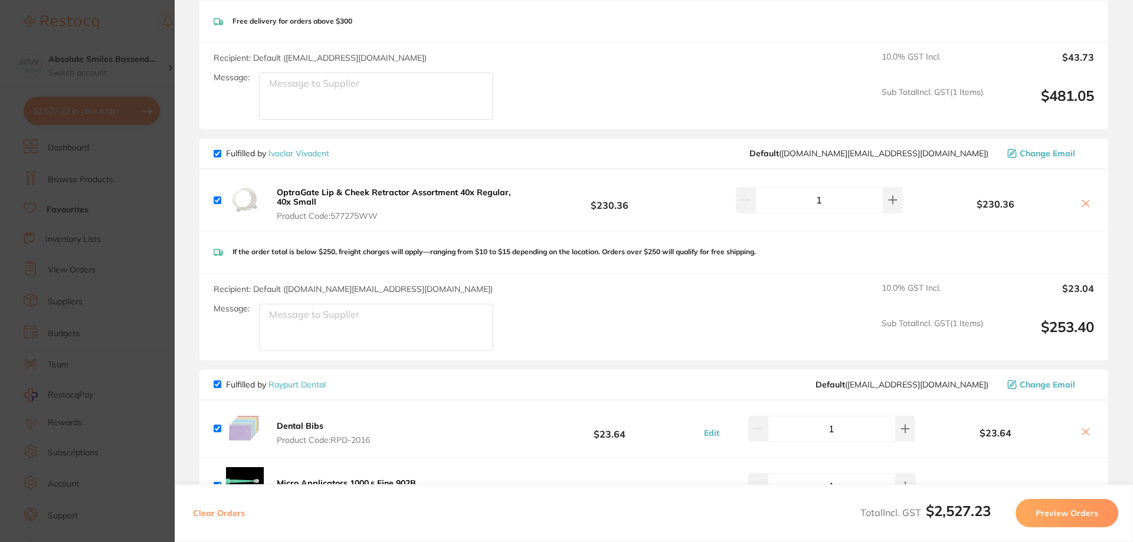
scroll to position [295, 0]
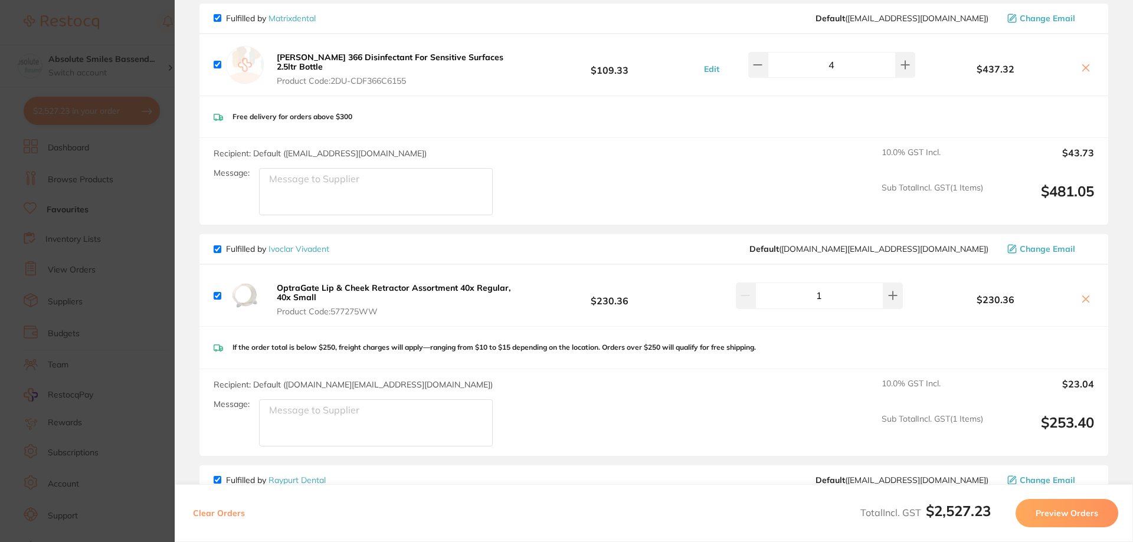
click at [1084, 296] on icon at bounding box center [1086, 299] width 6 height 6
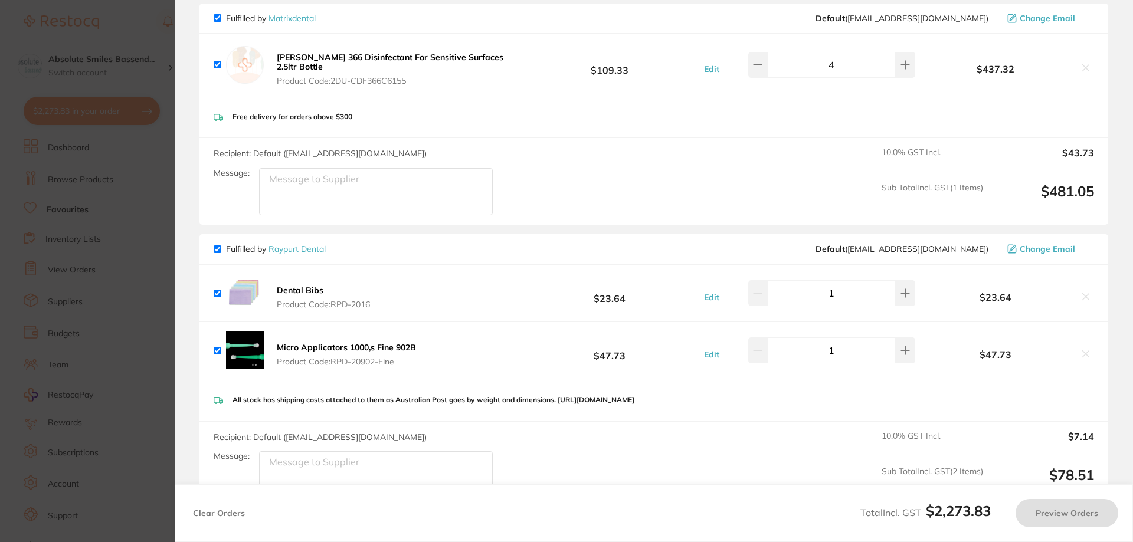
checkbox input "true"
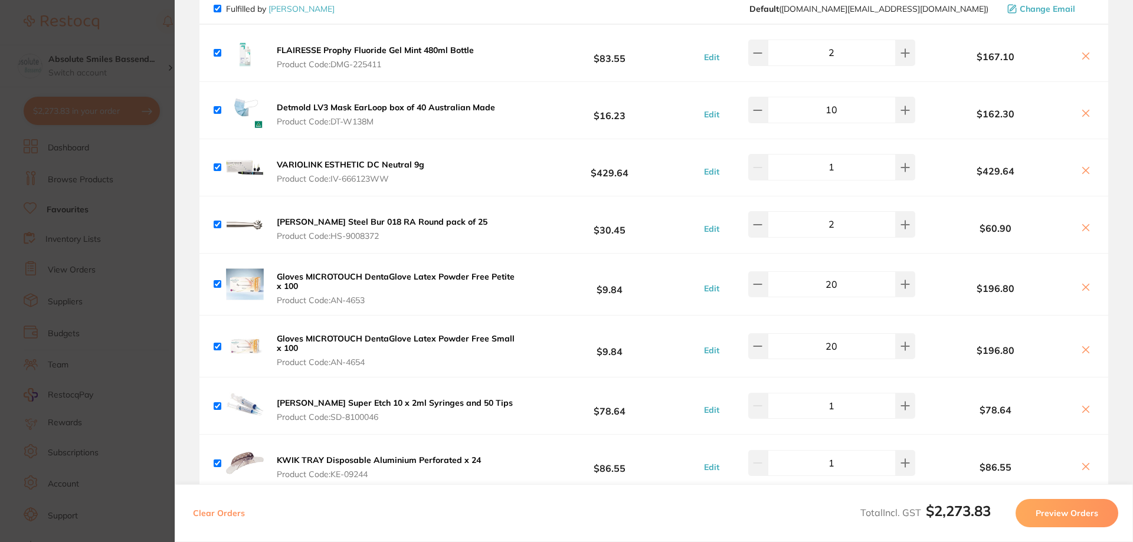
scroll to position [1298, 0]
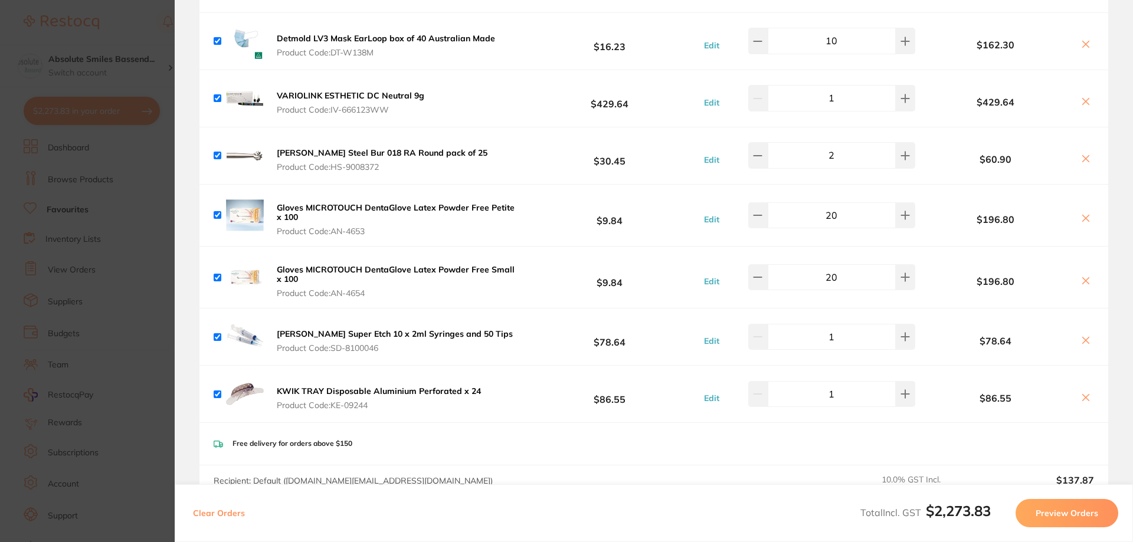
click at [1081, 514] on button "Preview Orders" at bounding box center [1067, 513] width 103 height 28
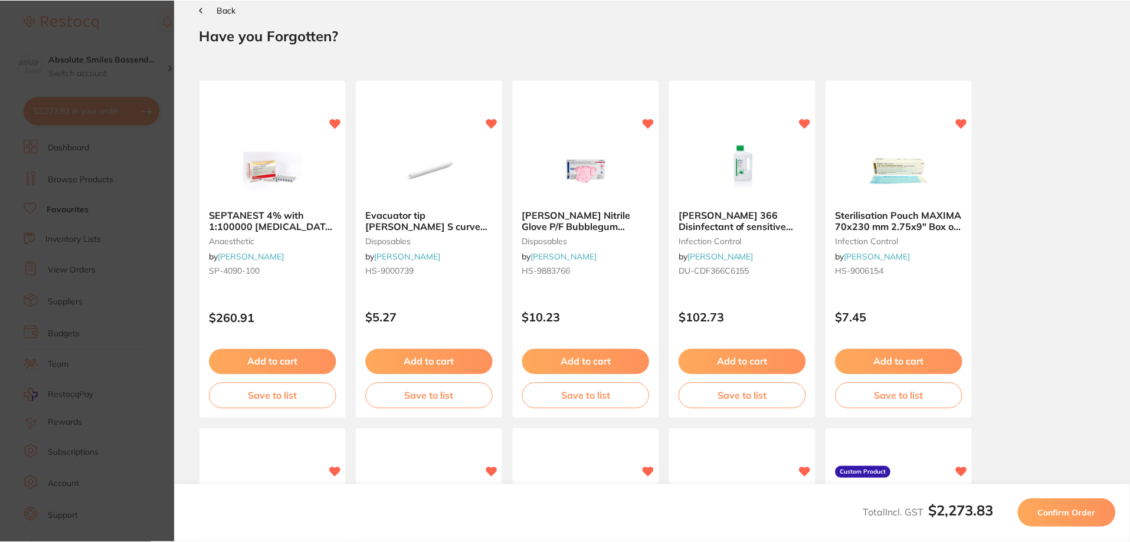
scroll to position [0, 0]
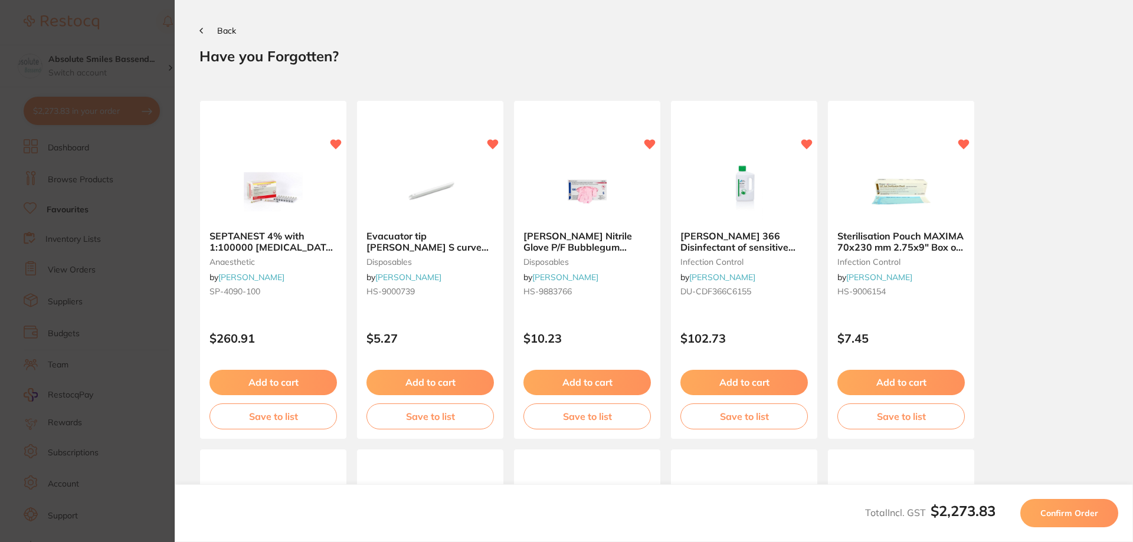
click at [1056, 520] on button "Confirm Order" at bounding box center [1069, 513] width 98 height 28
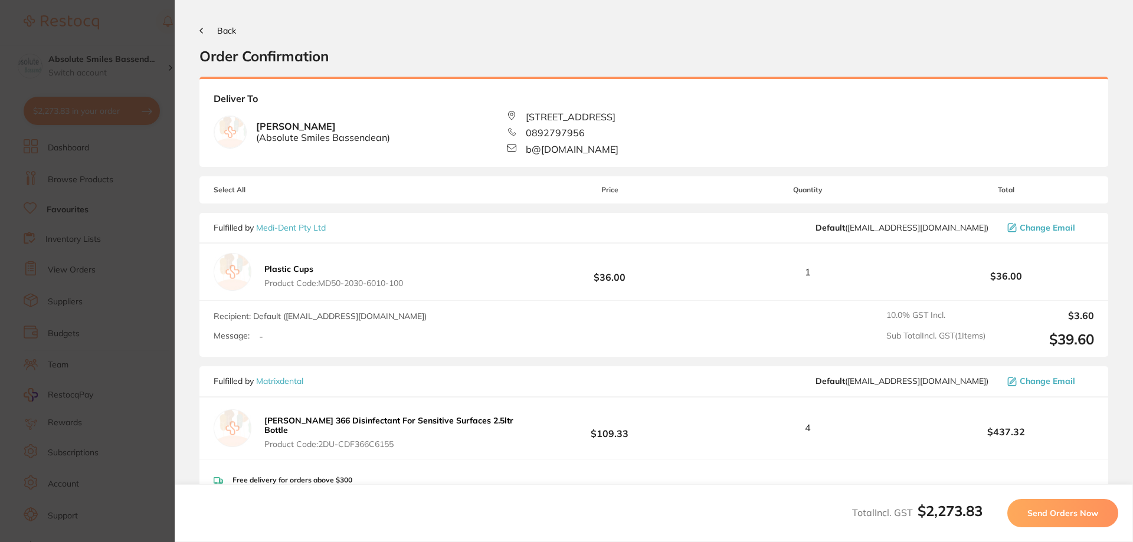
click at [1059, 514] on span "Send Orders Now" at bounding box center [1063, 513] width 71 height 11
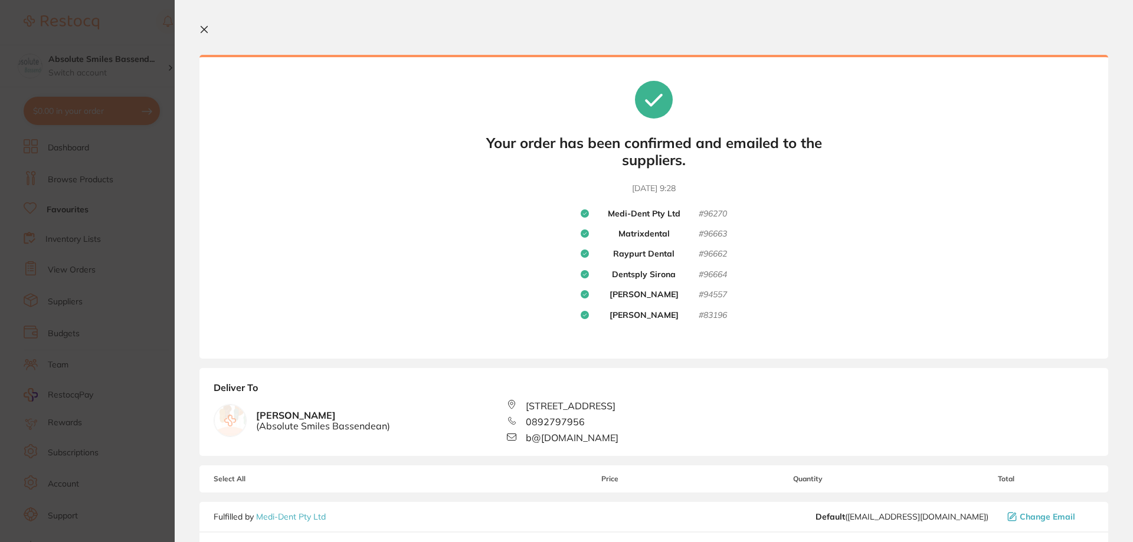
click at [205, 28] on icon at bounding box center [204, 30] width 6 height 6
